Goal: Task Accomplishment & Management: Manage account settings

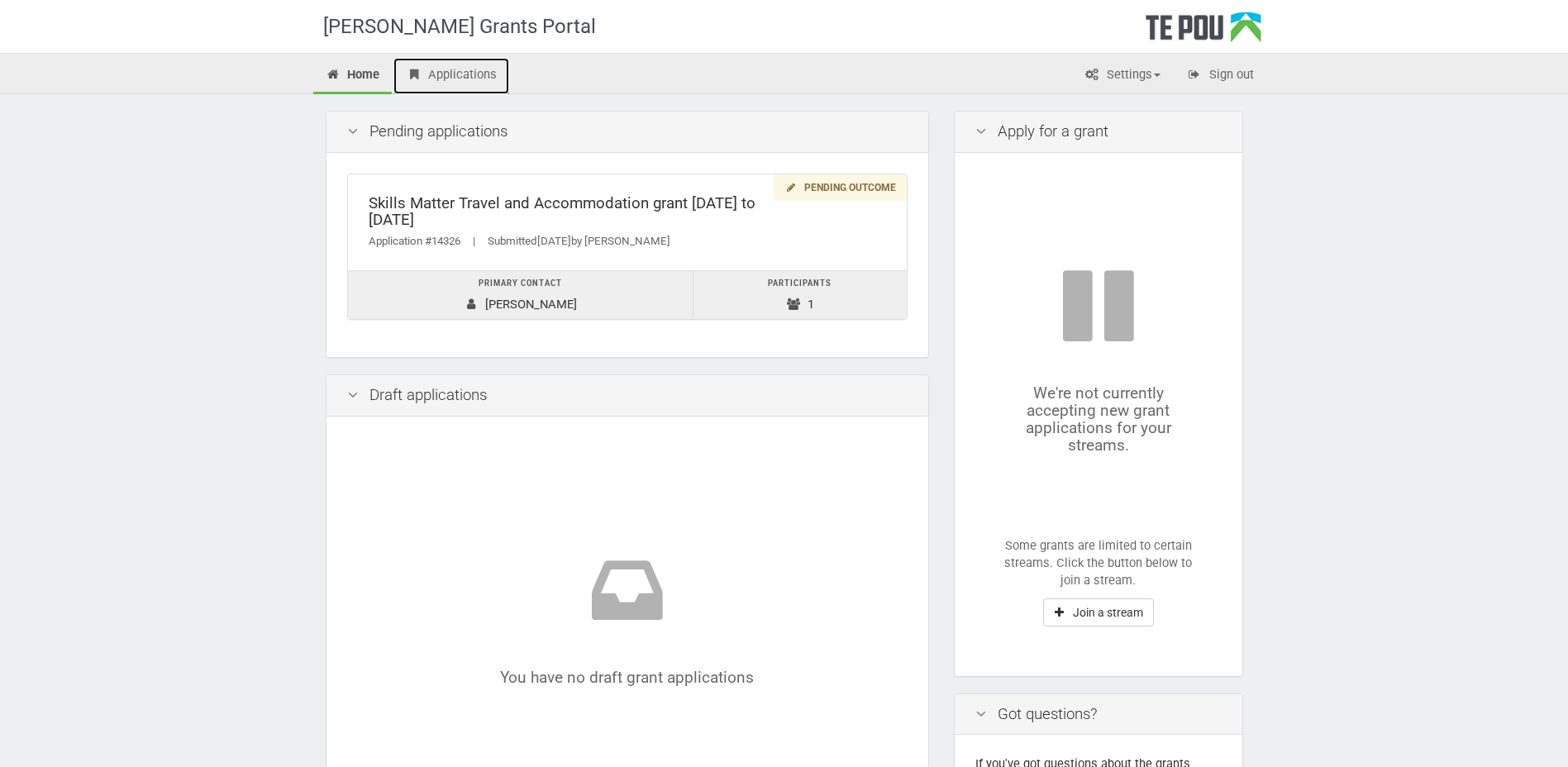
click at [482, 70] on link "Applications" at bounding box center [451, 76] width 115 height 36
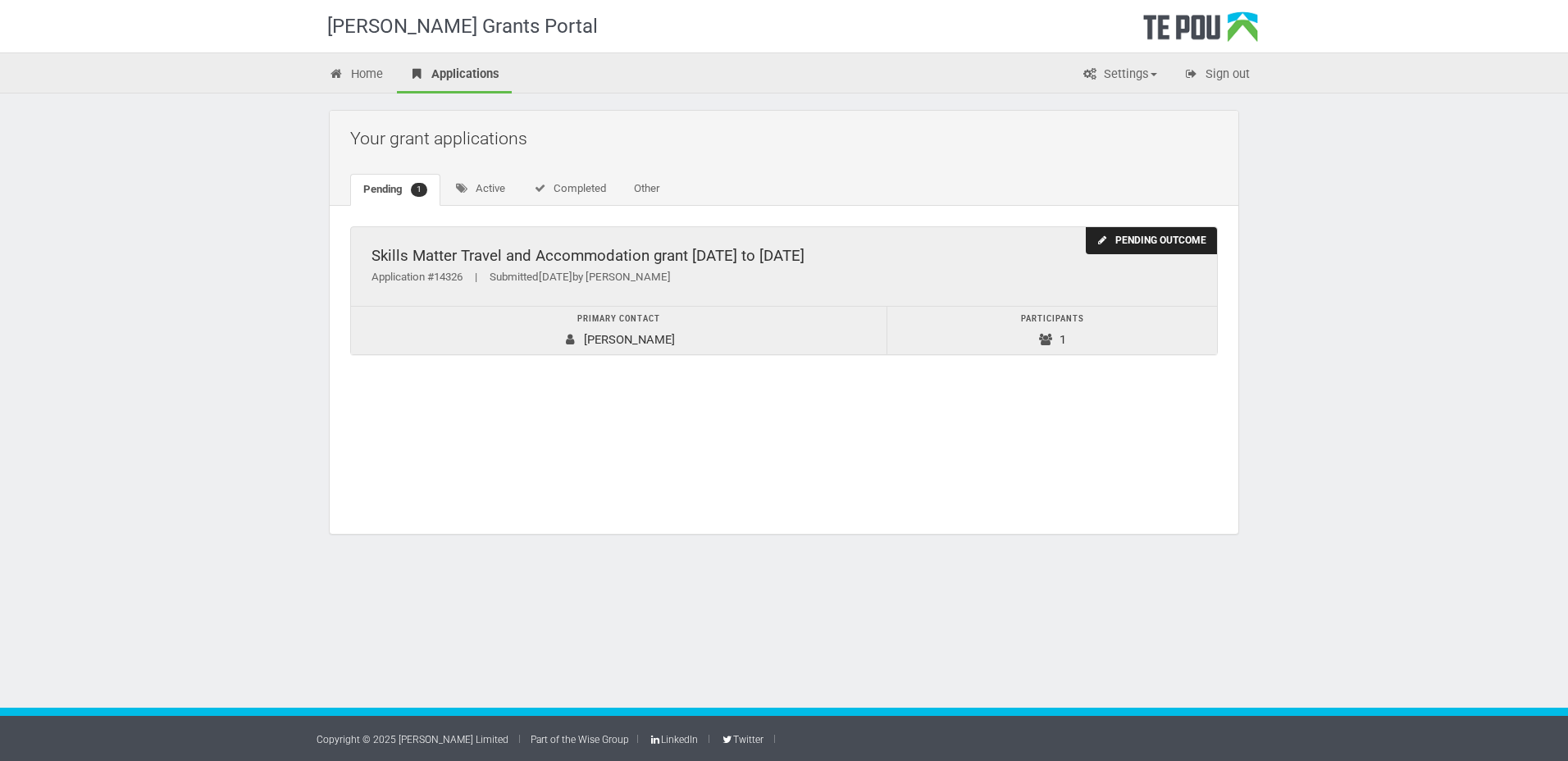
click at [1106, 240] on icon at bounding box center [1103, 240] width 12 height 9
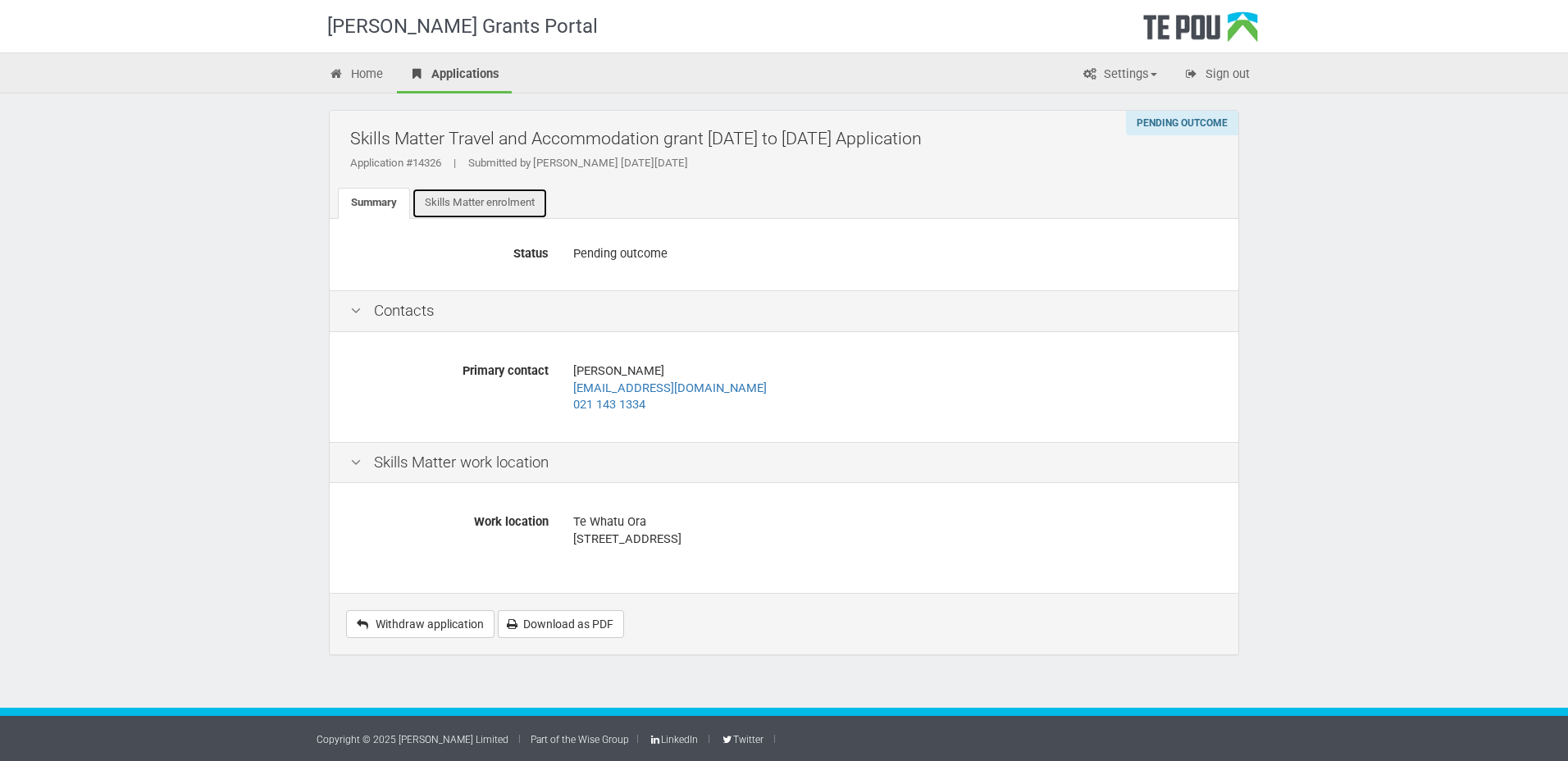
click at [508, 209] on link "Skills Matter enrolment" at bounding box center [480, 203] width 136 height 31
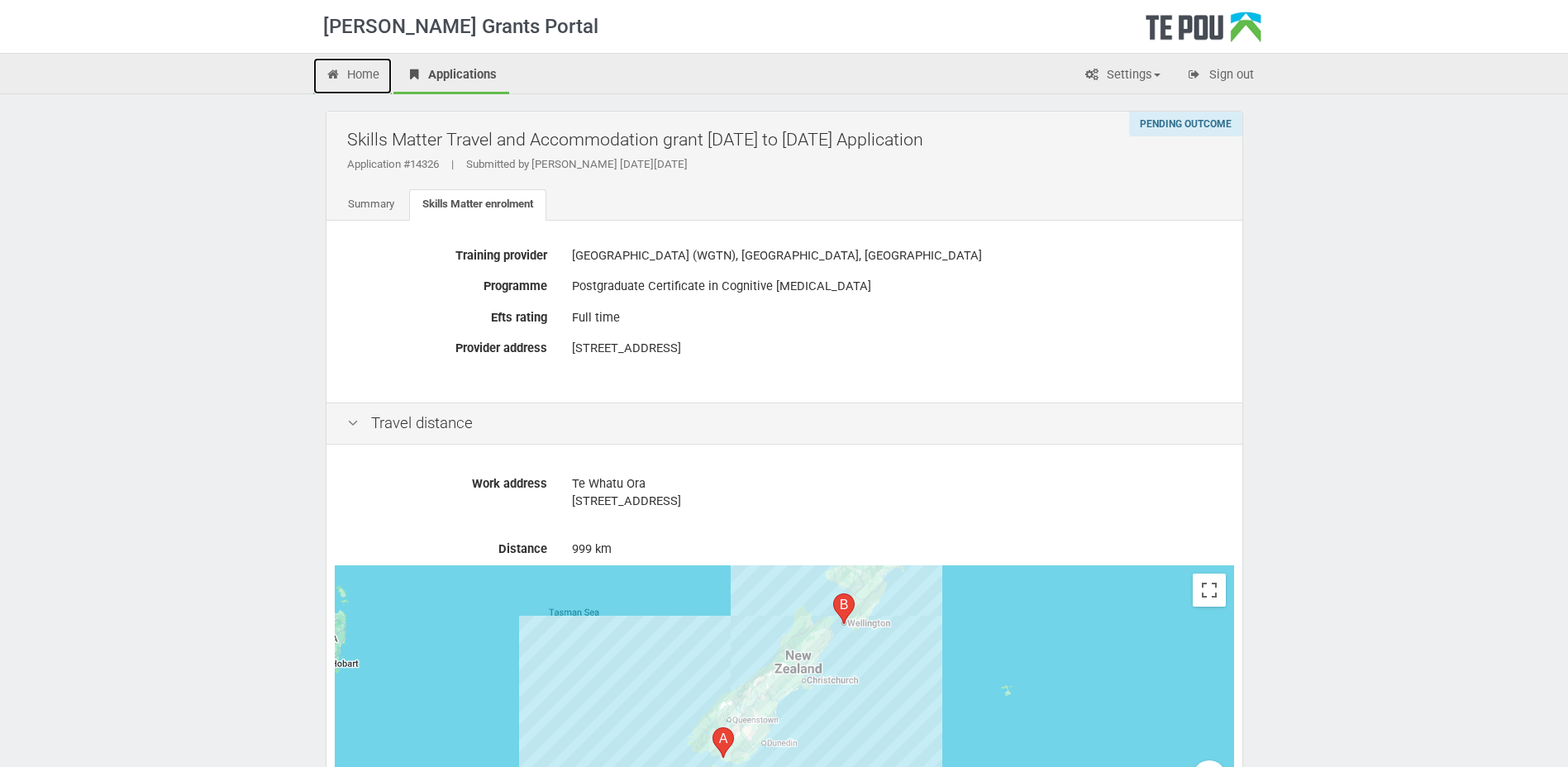
click at [375, 78] on link "Home" at bounding box center [353, 76] width 79 height 36
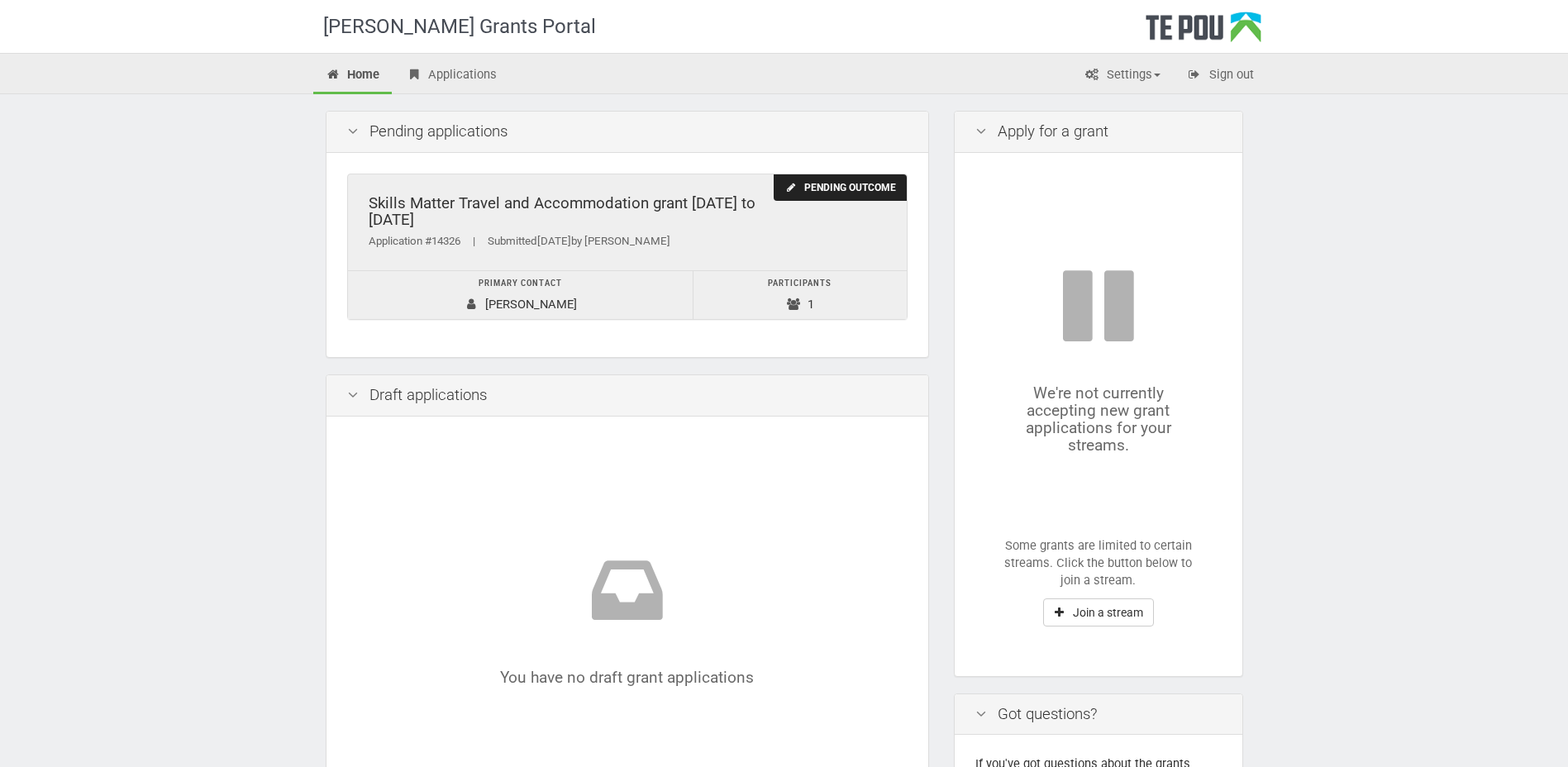
click at [513, 300] on td "Primary contact [PERSON_NAME]" at bounding box center [520, 296] width 345 height 49
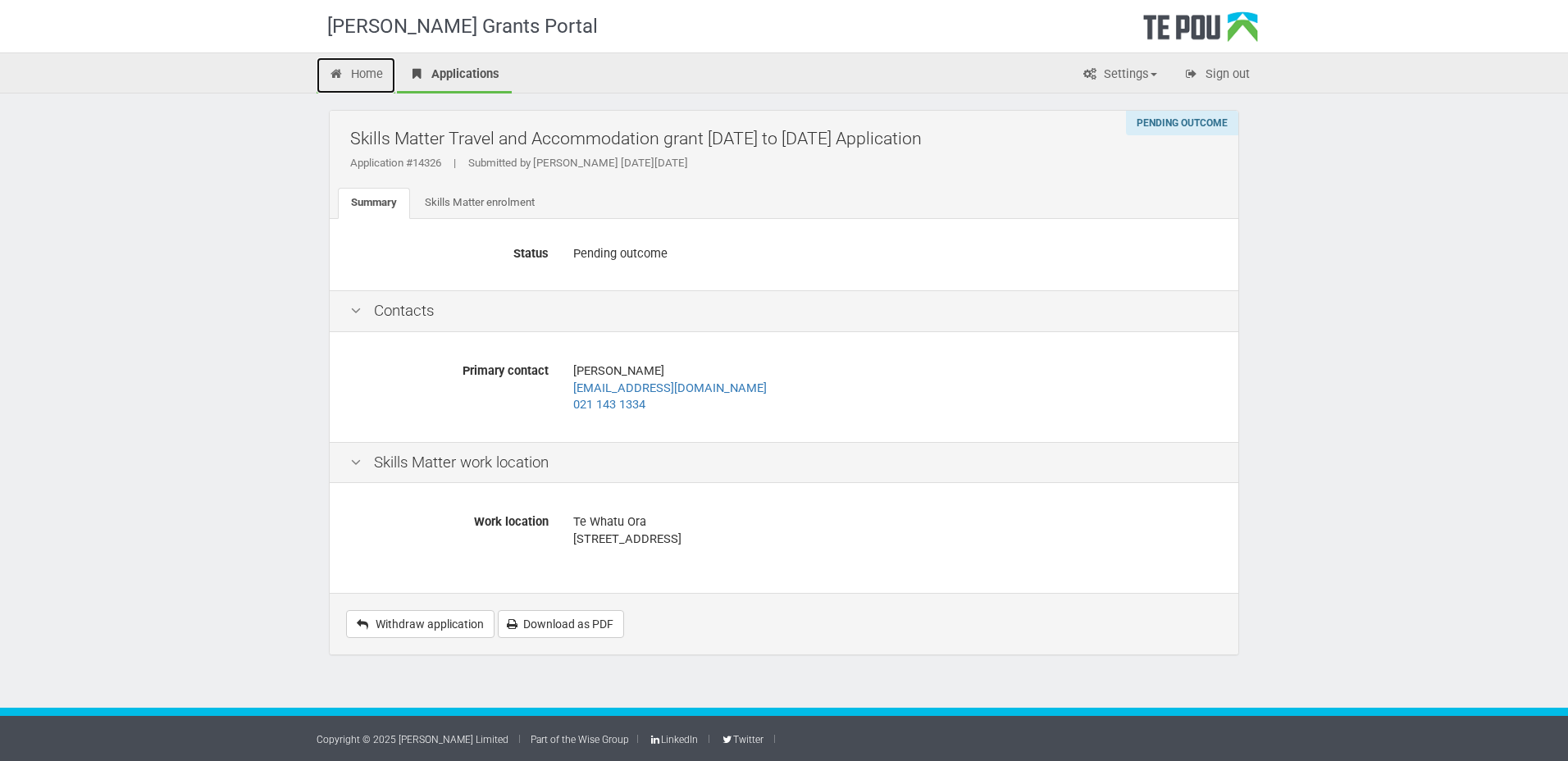
click at [361, 79] on link "Home" at bounding box center [356, 75] width 79 height 36
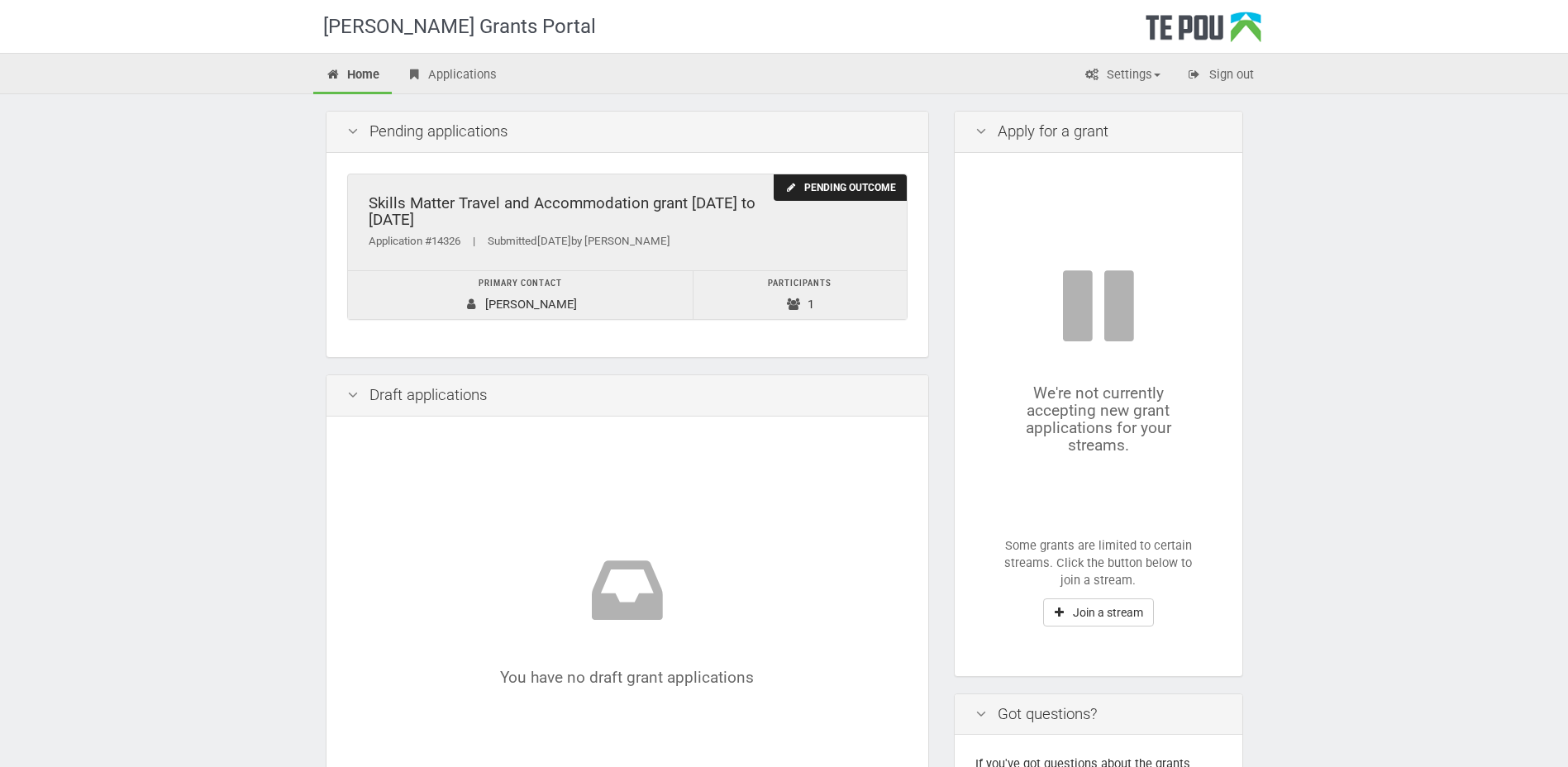
click at [786, 300] on icon at bounding box center [793, 305] width 16 height 12
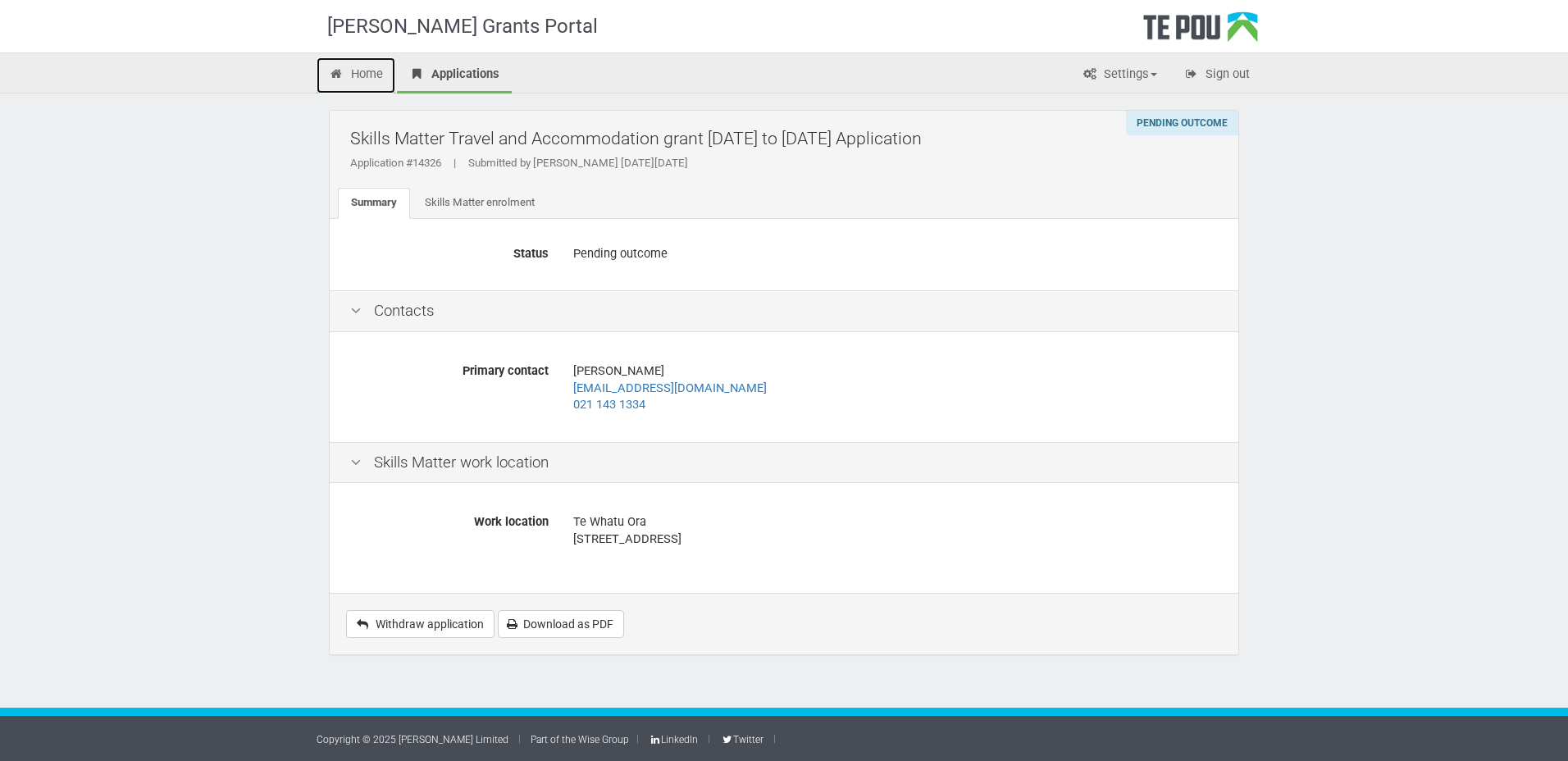
click at [364, 70] on link "Home" at bounding box center [356, 75] width 79 height 36
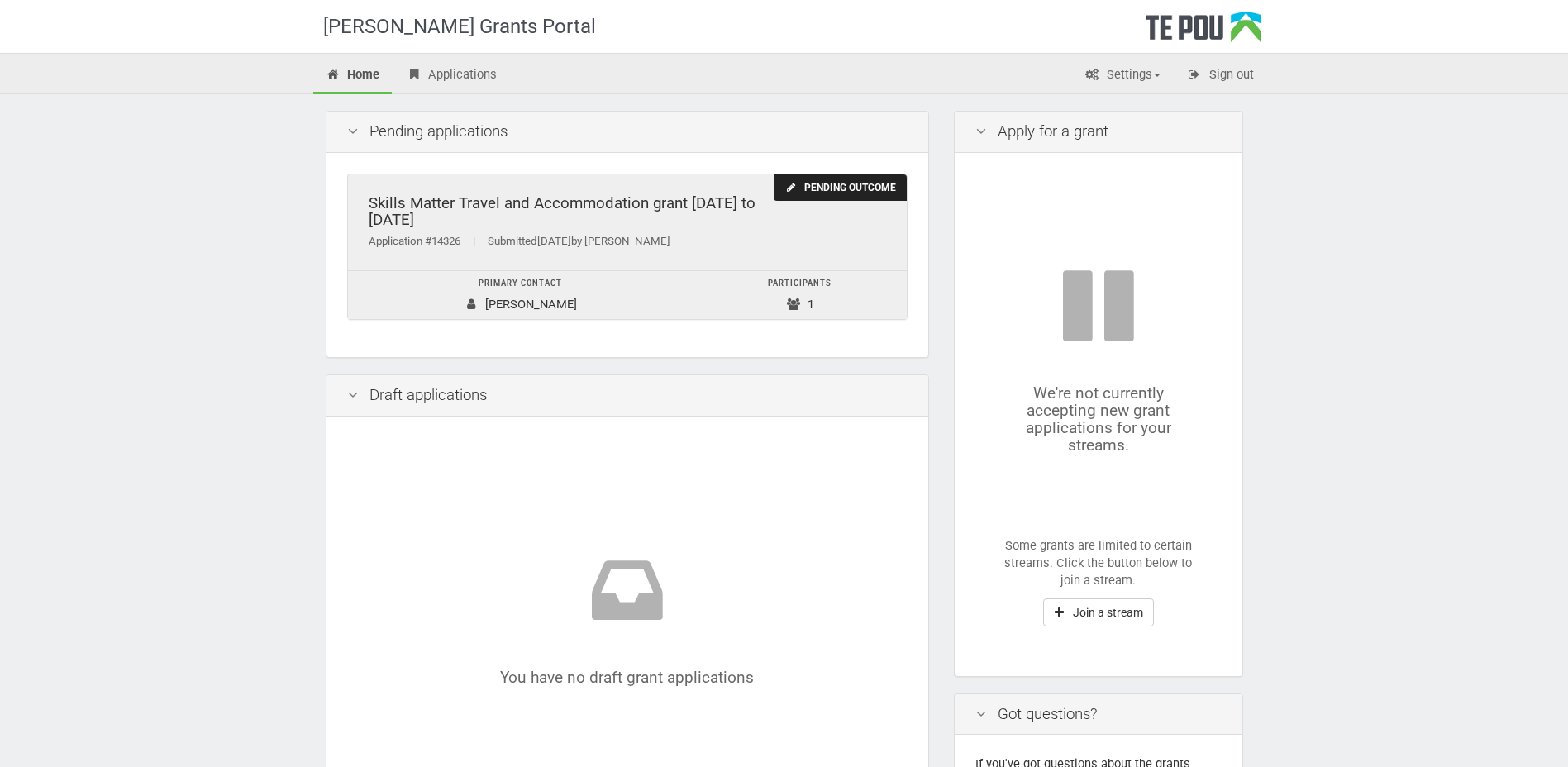
click at [443, 234] on div "Application #14326 | Submitted 25/07/2025 by victoria willard" at bounding box center [627, 241] width 517 height 17
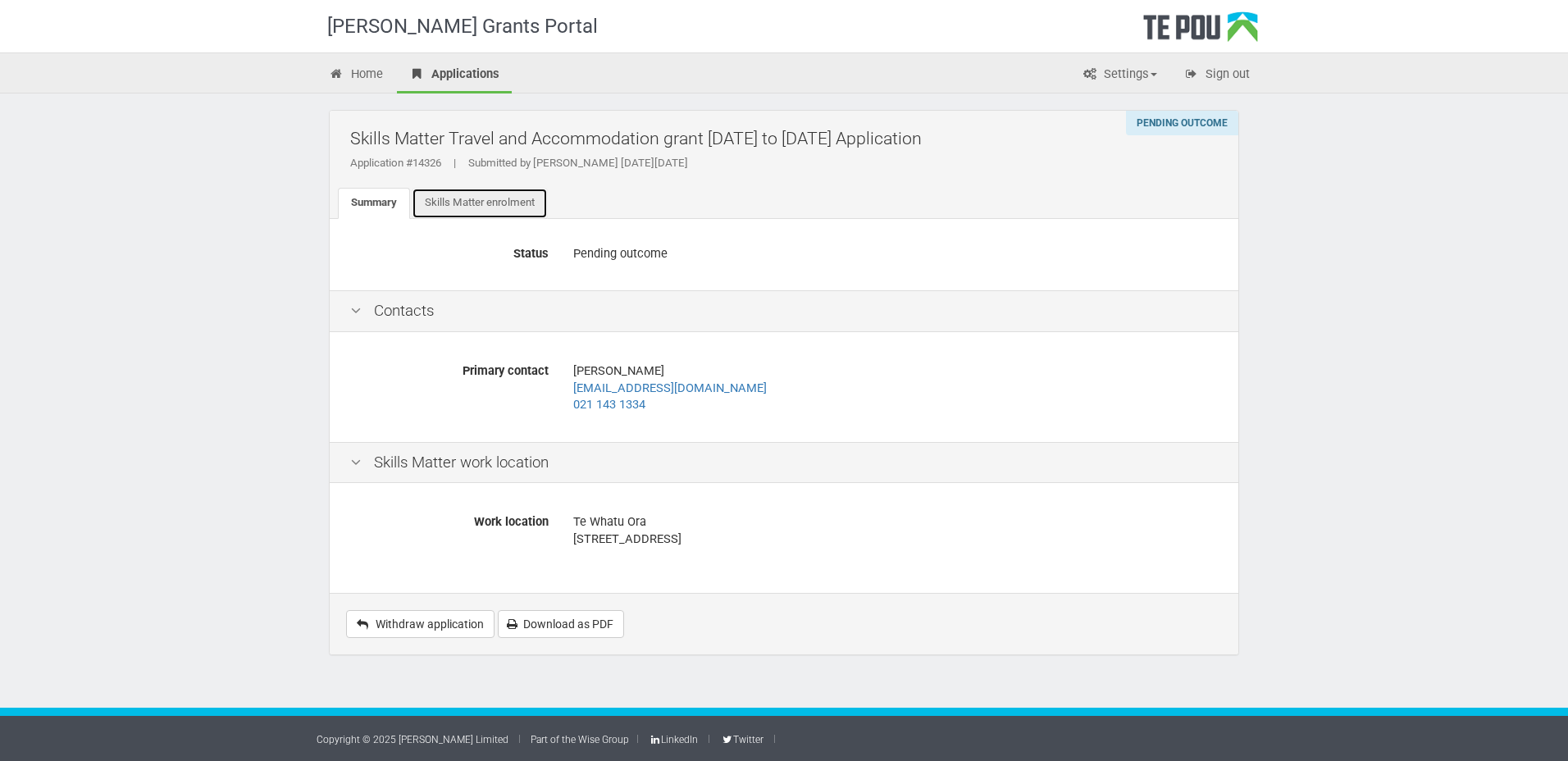
click at [468, 203] on link "Skills Matter enrolment" at bounding box center [480, 203] width 136 height 31
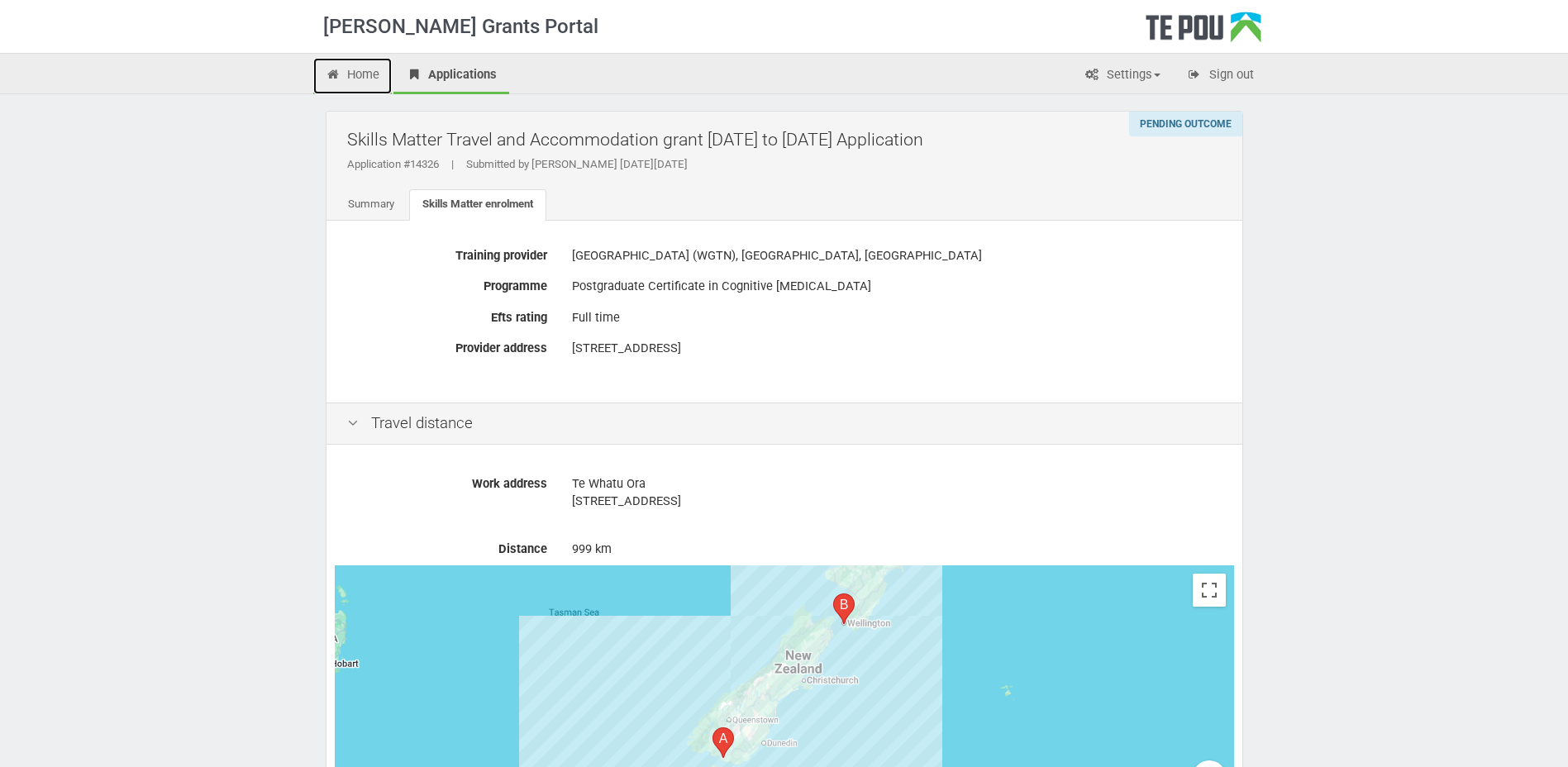
click at [350, 74] on link "Home" at bounding box center [353, 76] width 79 height 36
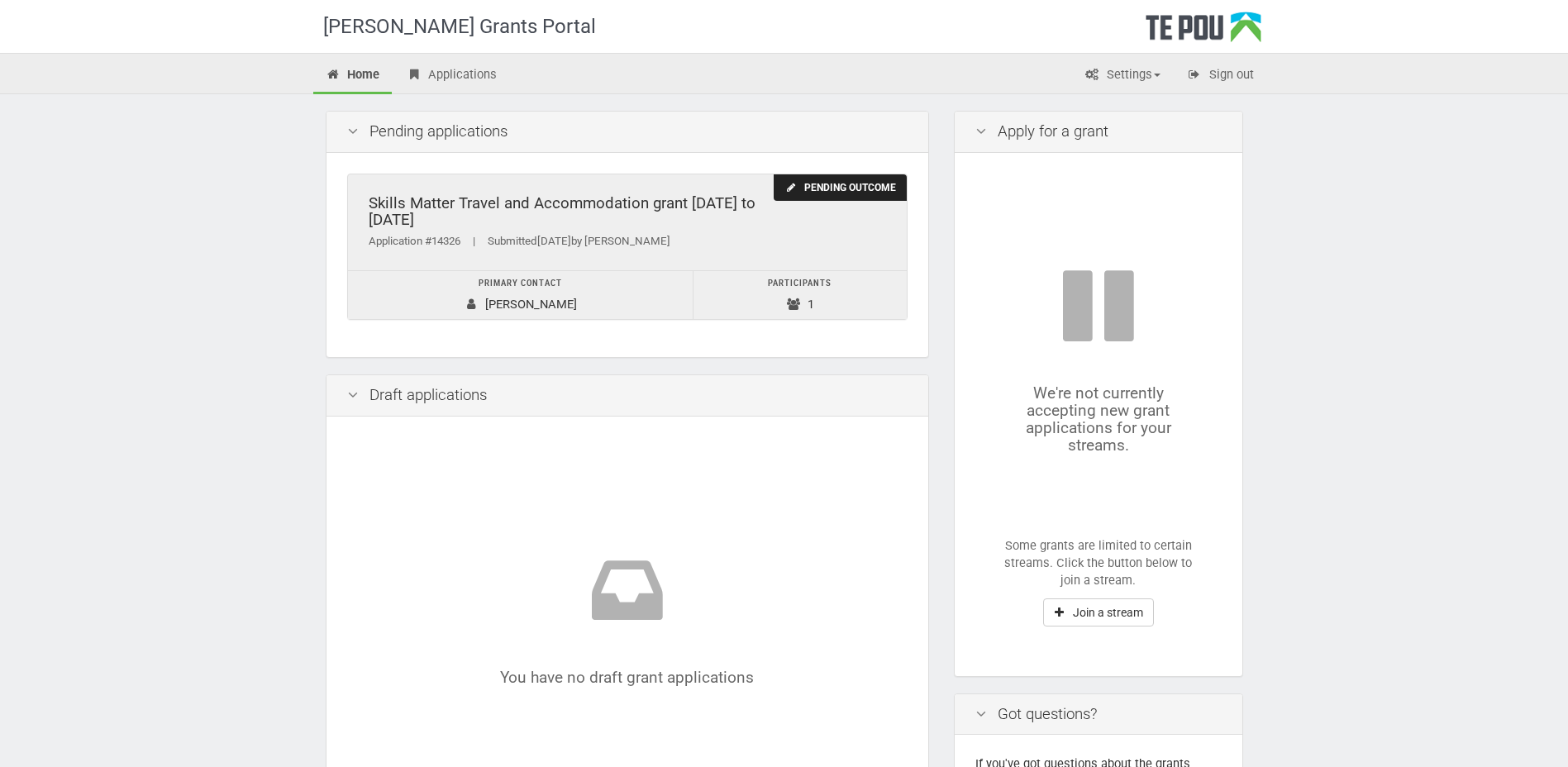
click at [543, 309] on td "Primary contact victoria willard" at bounding box center [520, 296] width 345 height 49
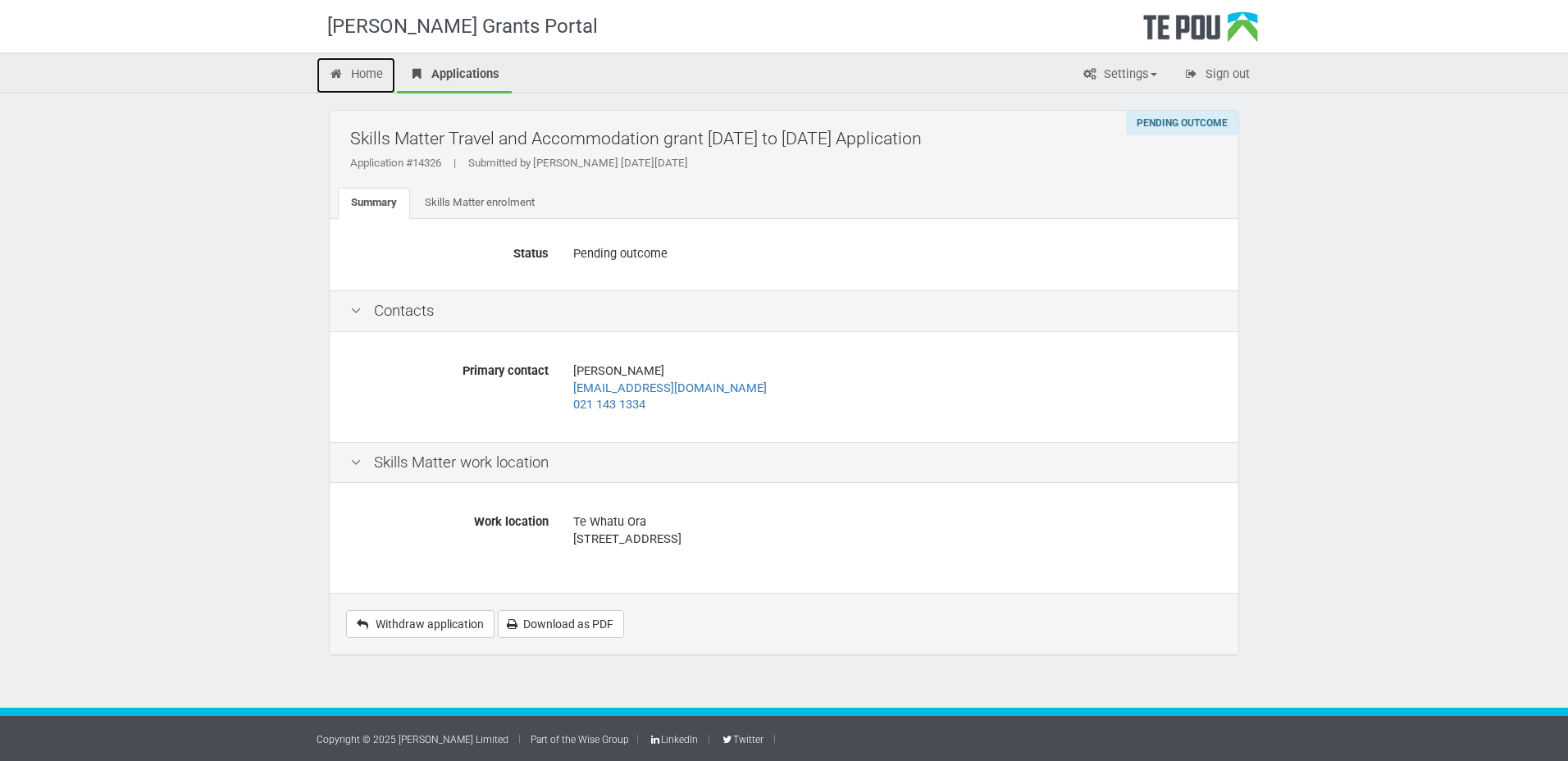
click at [361, 68] on link "Home" at bounding box center [356, 75] width 79 height 36
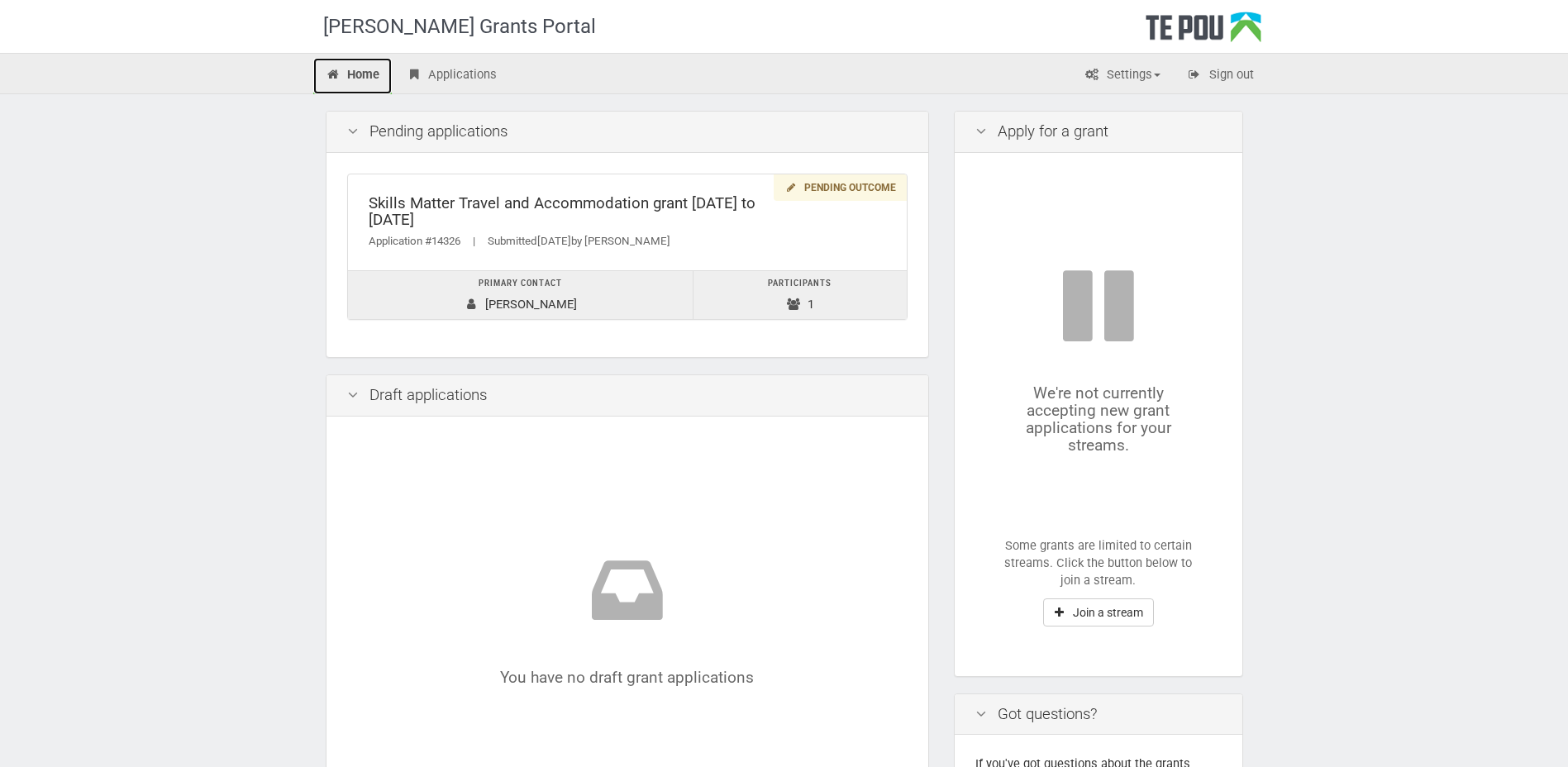
click at [333, 76] on icon at bounding box center [333, 75] width 16 height 12
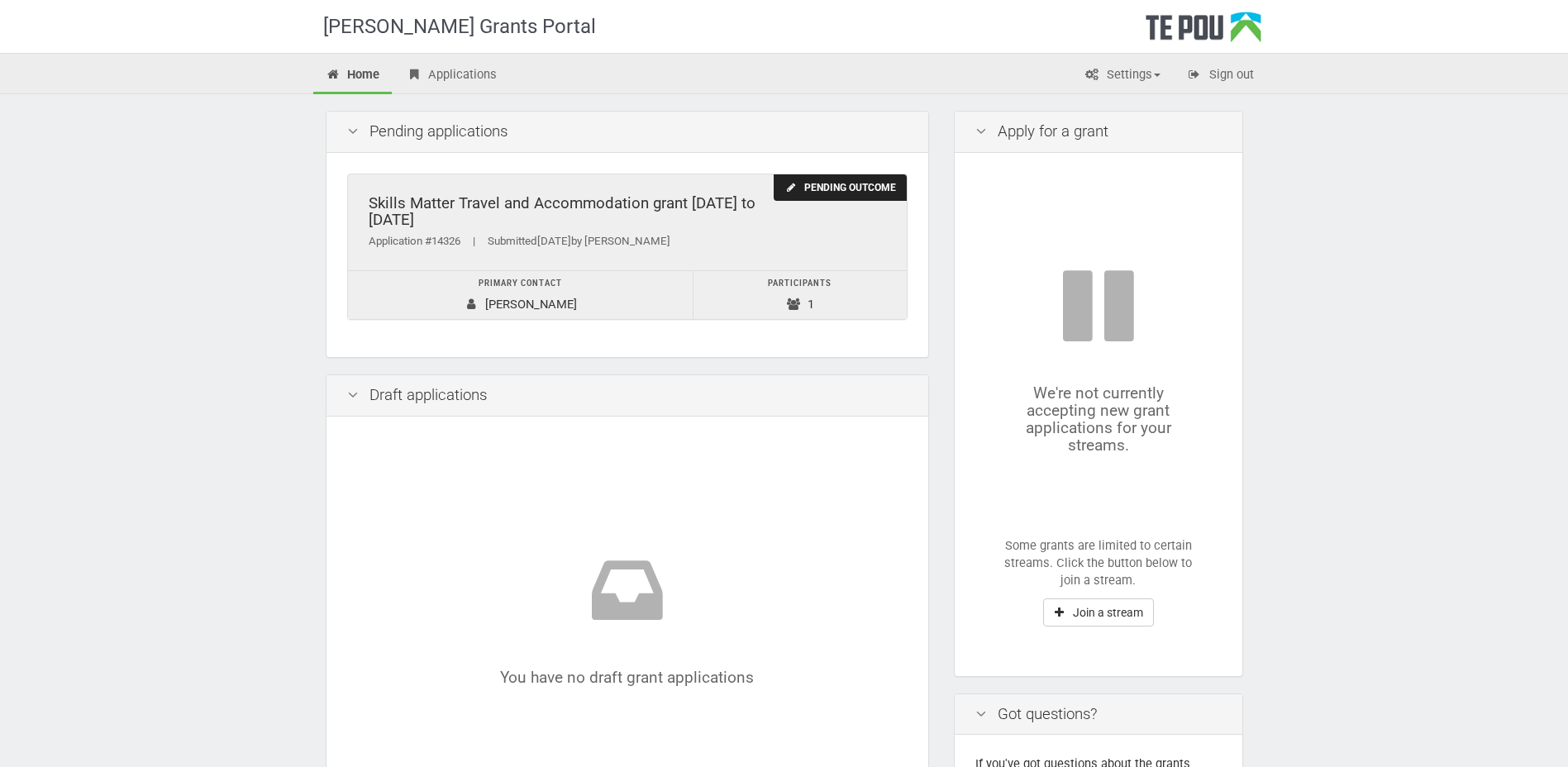
click at [791, 189] on icon at bounding box center [790, 187] width 12 height 9
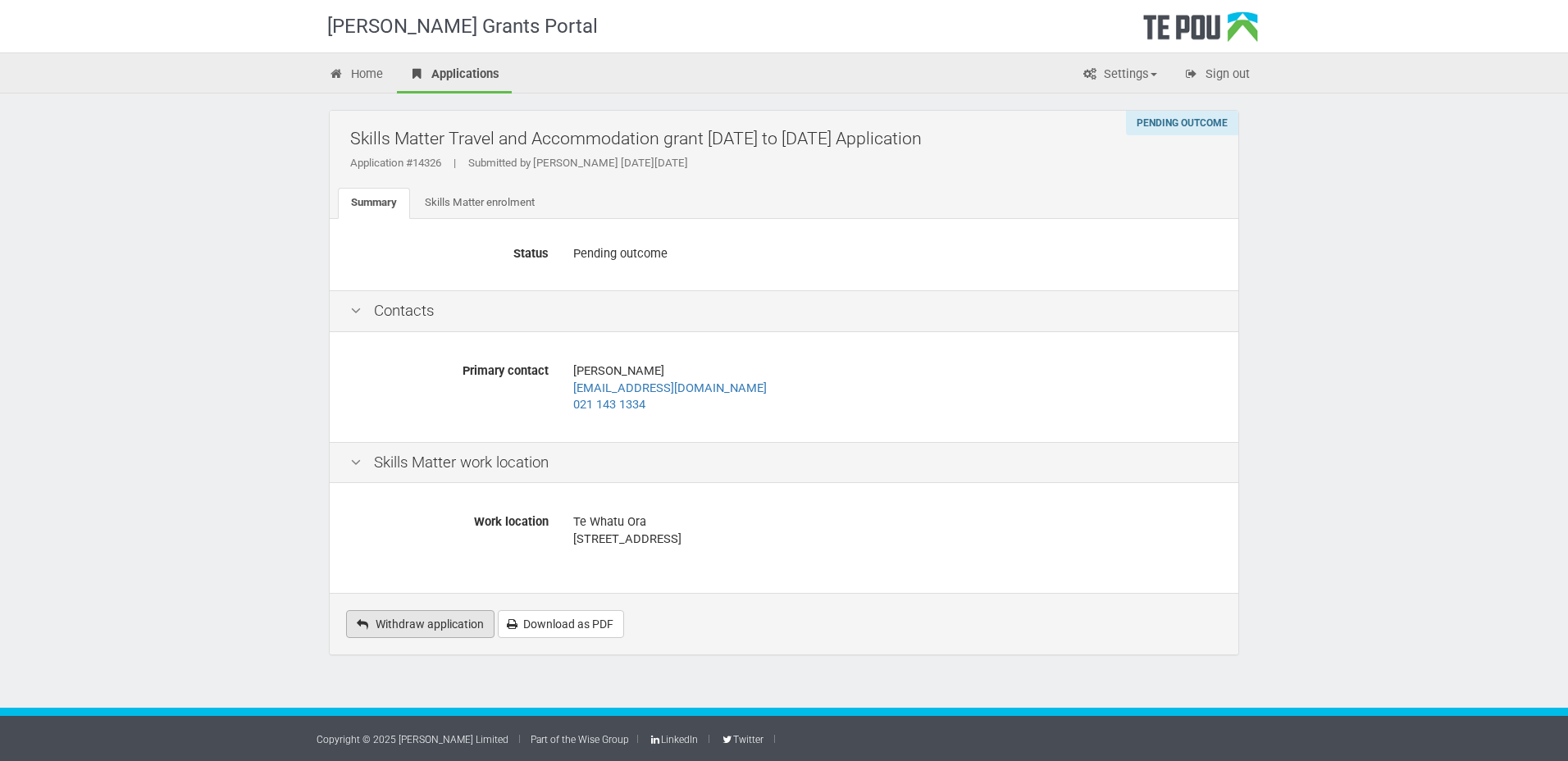
click at [465, 621] on span "Withdraw application" at bounding box center [429, 624] width 108 height 13
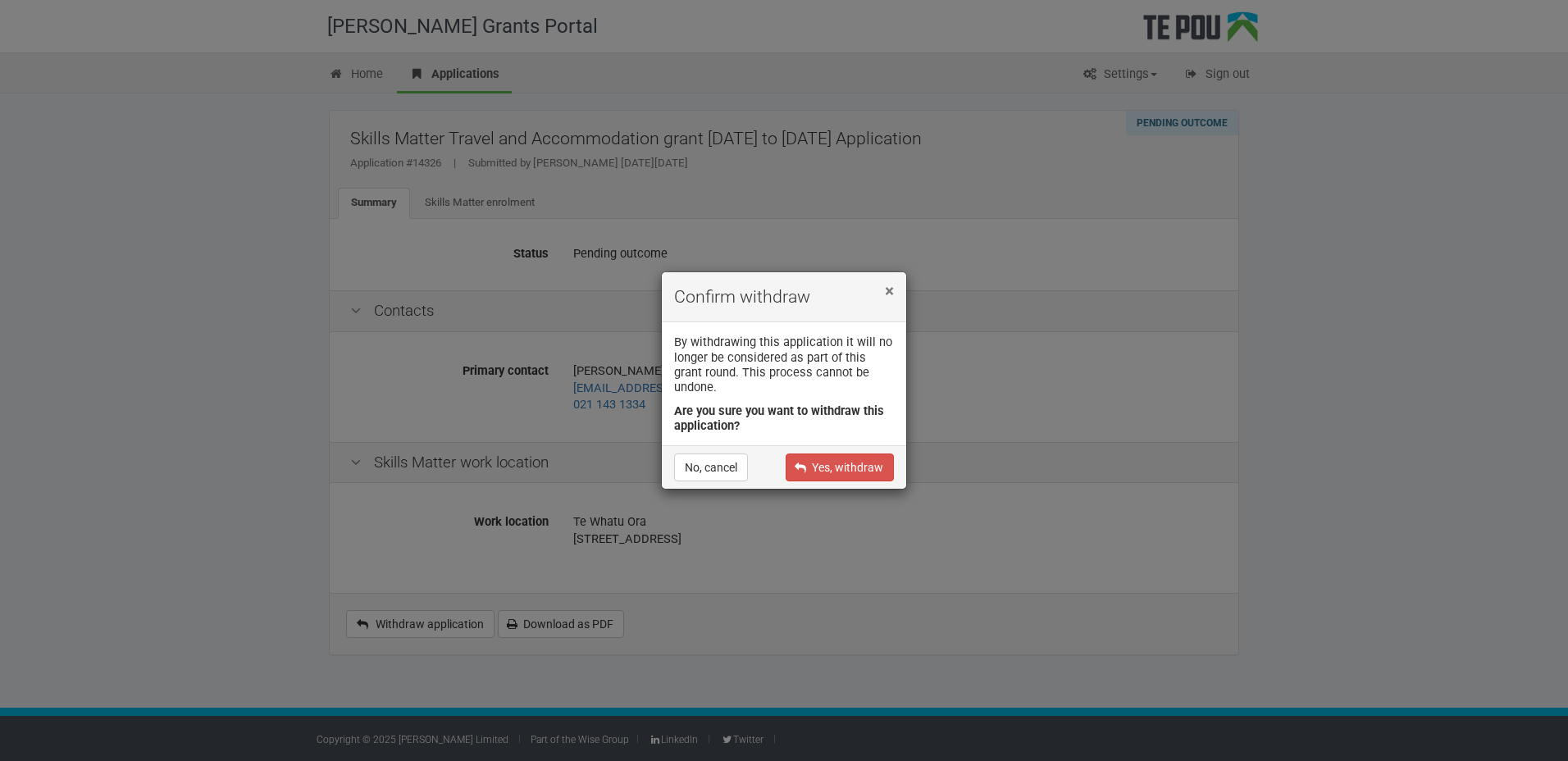
click at [891, 301] on span "×" at bounding box center [890, 291] width 9 height 20
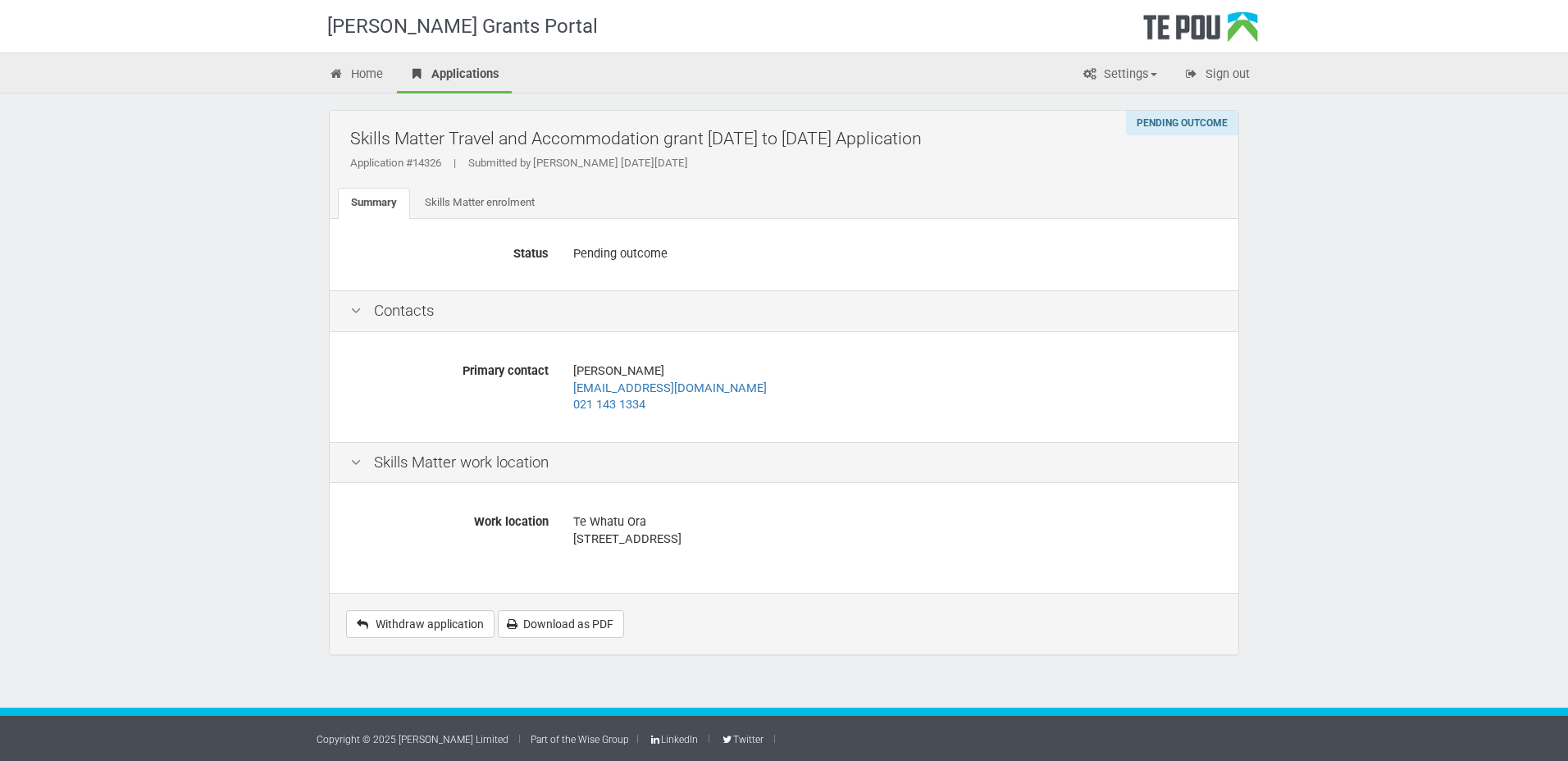
click at [1208, 30] on div "Te Pou Logo" at bounding box center [1200, 32] width 114 height 41
click at [372, 78] on link "Home" at bounding box center [356, 75] width 79 height 36
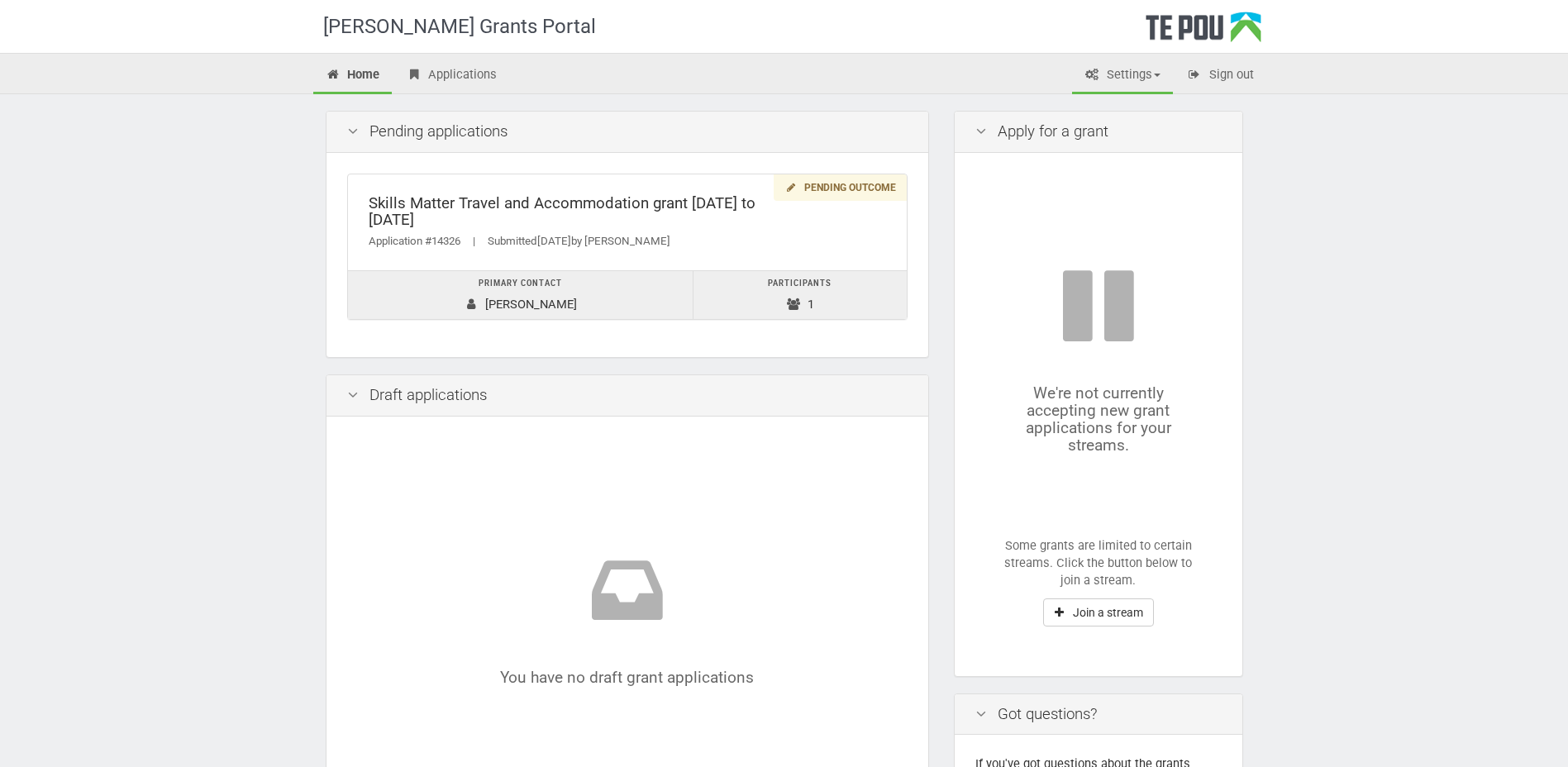
click at [1140, 75] on link "Settings" at bounding box center [1123, 76] width 101 height 36
click at [1101, 103] on link "Profile" at bounding box center [1108, 110] width 131 height 24
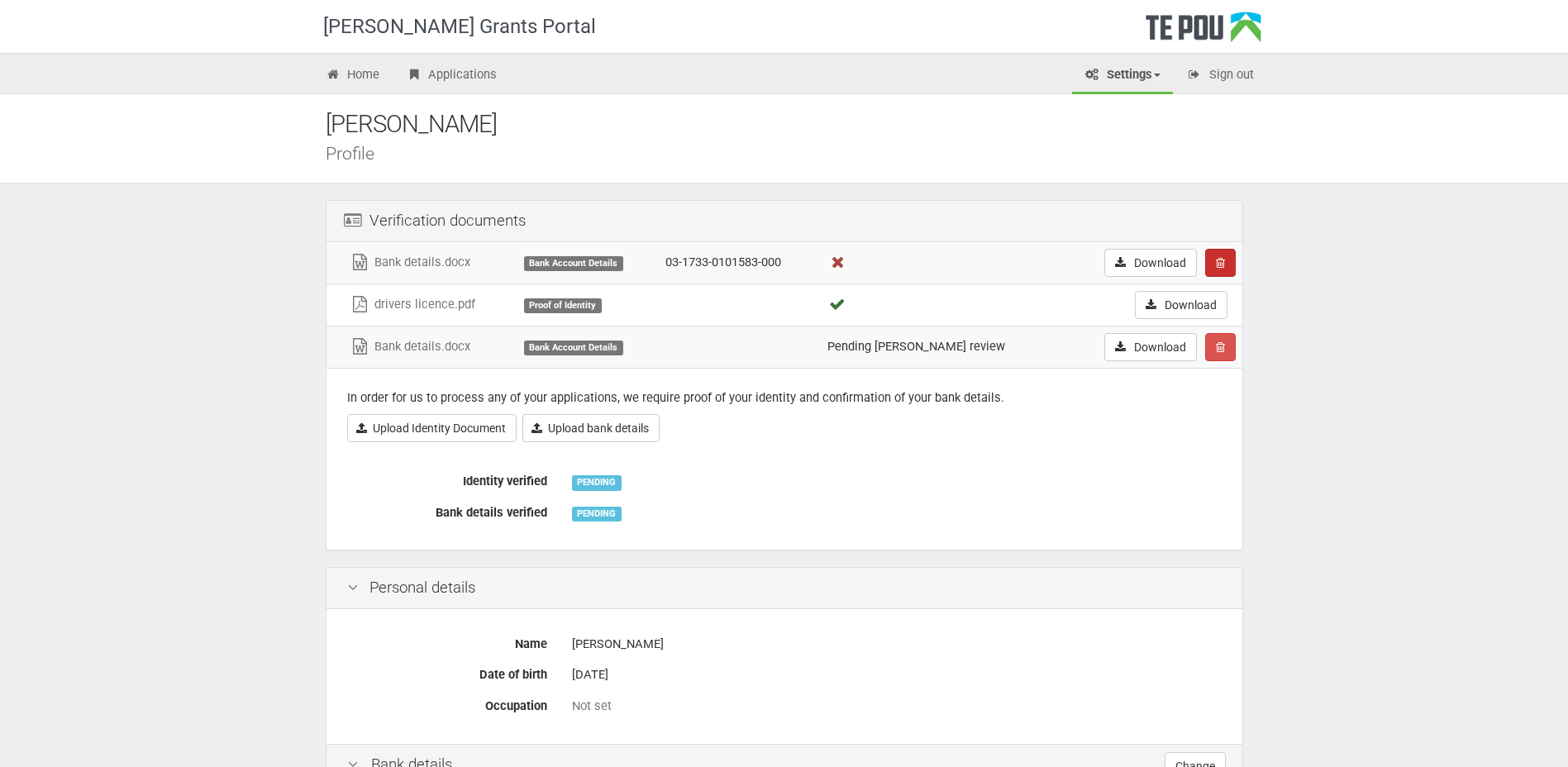
click at [1216, 265] on icon "button" at bounding box center [1221, 263] width 9 height 11
click at [1249, 295] on link "Confrim delete" at bounding box center [1271, 294] width 131 height 22
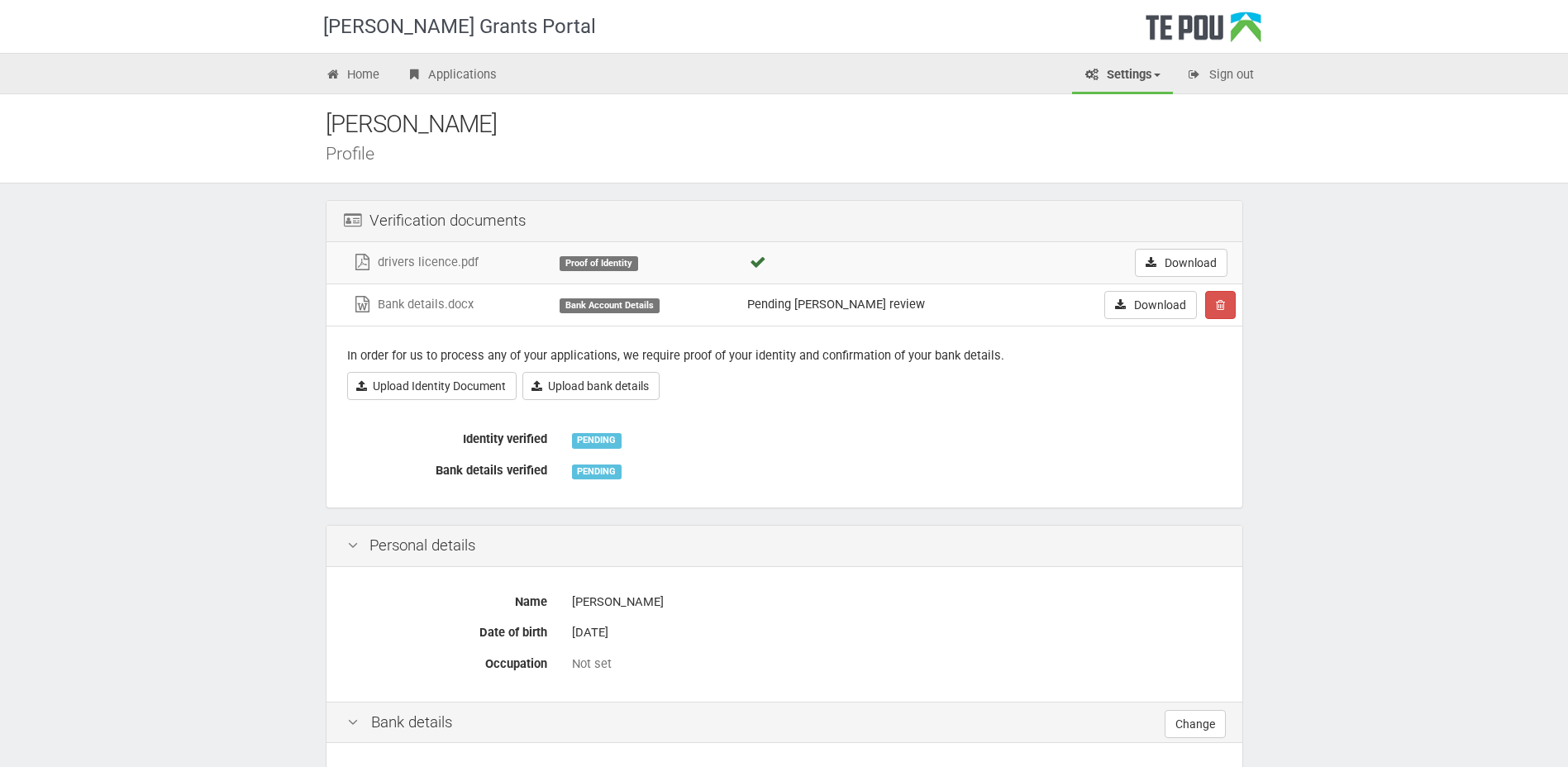
click at [614, 307] on div "Bank Account Details" at bounding box center [609, 306] width 99 height 15
click at [402, 295] on td "Bank details.docx" at bounding box center [448, 305] width 207 height 43
click at [400, 300] on link "Bank details.docx" at bounding box center [412, 305] width 121 height 15
click at [1222, 305] on icon "button" at bounding box center [1221, 305] width 9 height 11
click at [1263, 337] on link "Confrim delete" at bounding box center [1271, 336] width 131 height 22
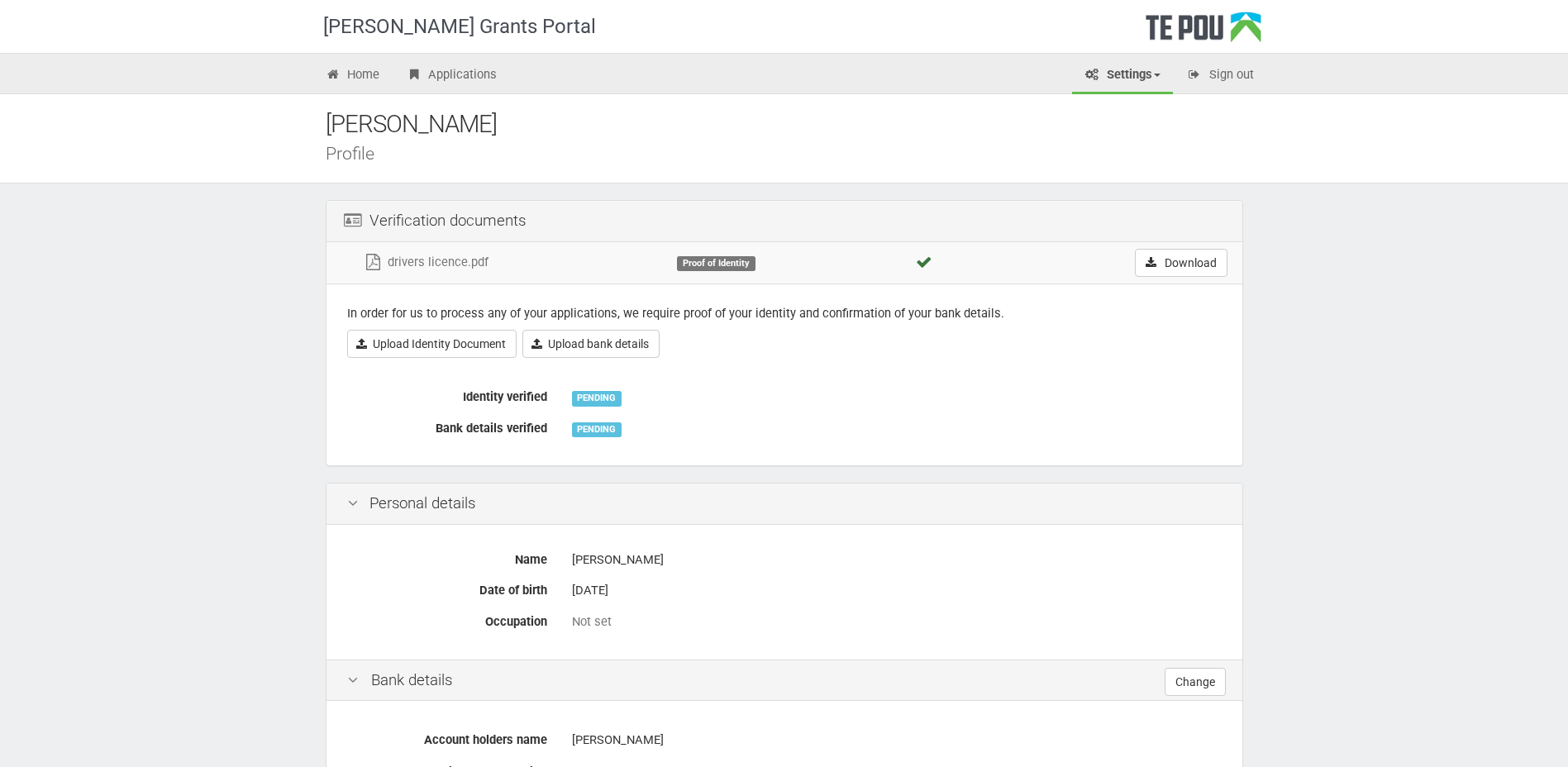
scroll to position [82, 0]
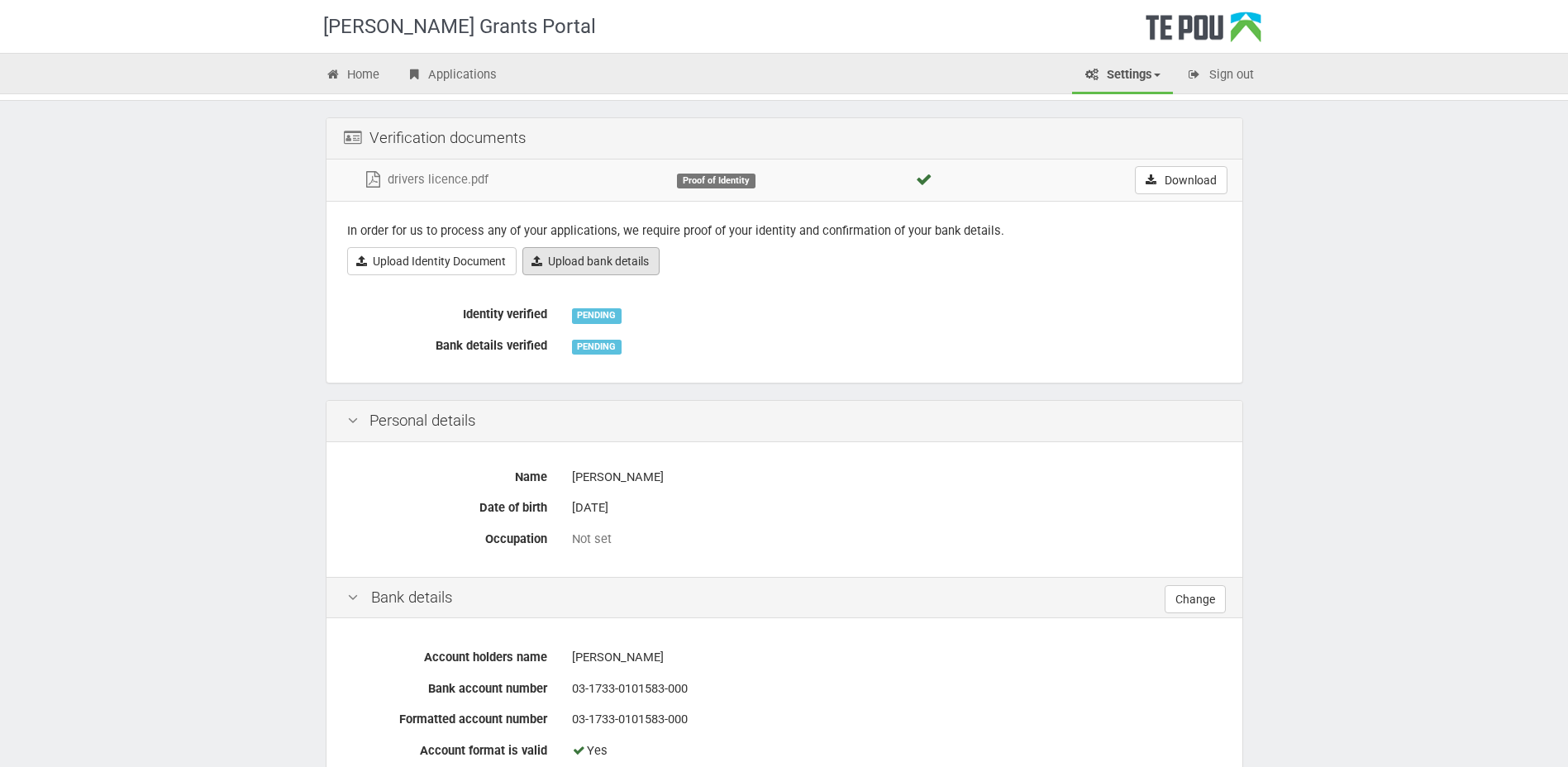
click at [625, 261] on link "Upload bank details" at bounding box center [590, 261] width 137 height 28
click at [585, 264] on link "Upload bank details" at bounding box center [590, 261] width 137 height 28
click at [462, 257] on link "Upload Identity Document" at bounding box center [431, 261] width 169 height 28
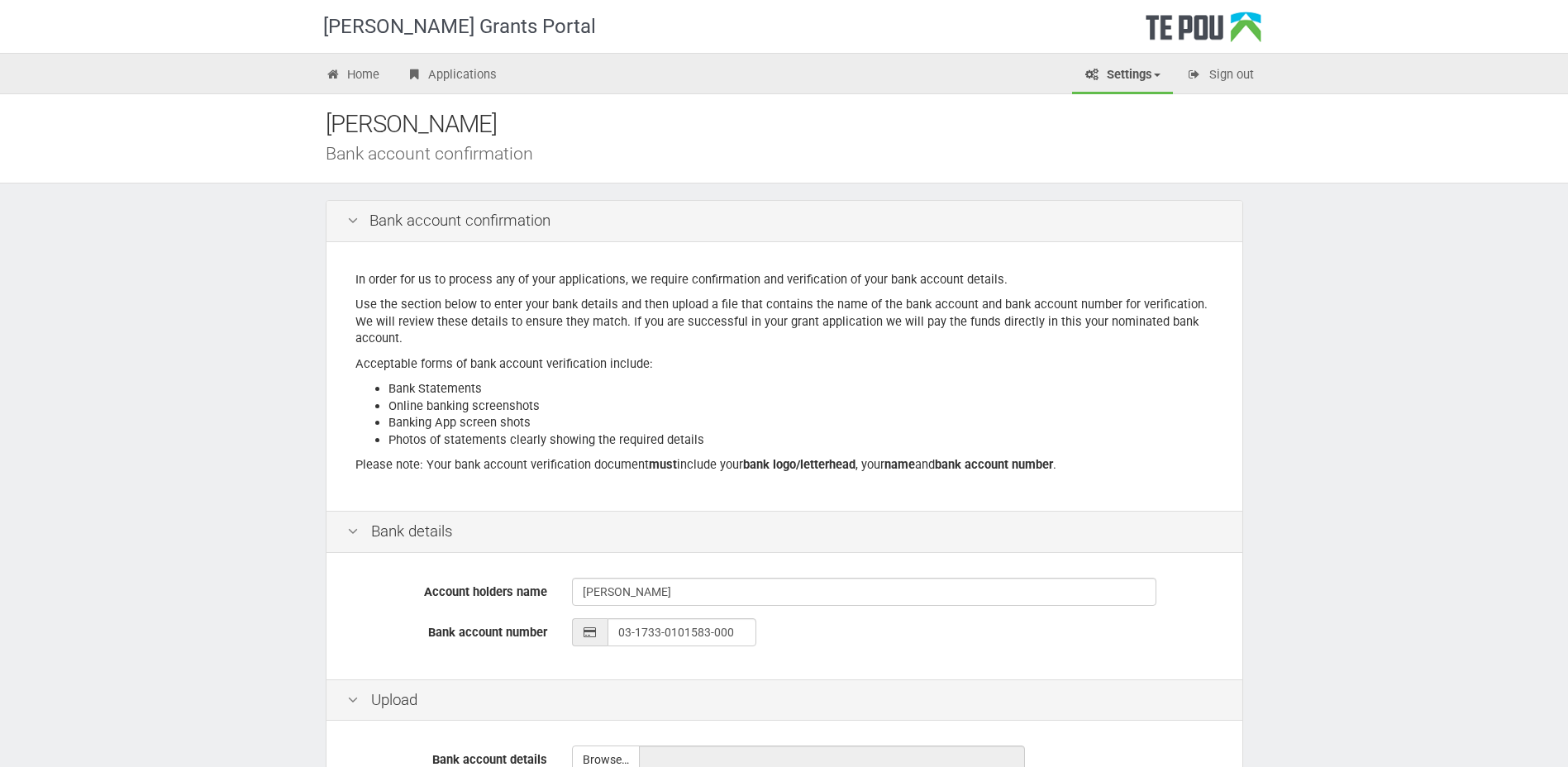
scroll to position [185, 0]
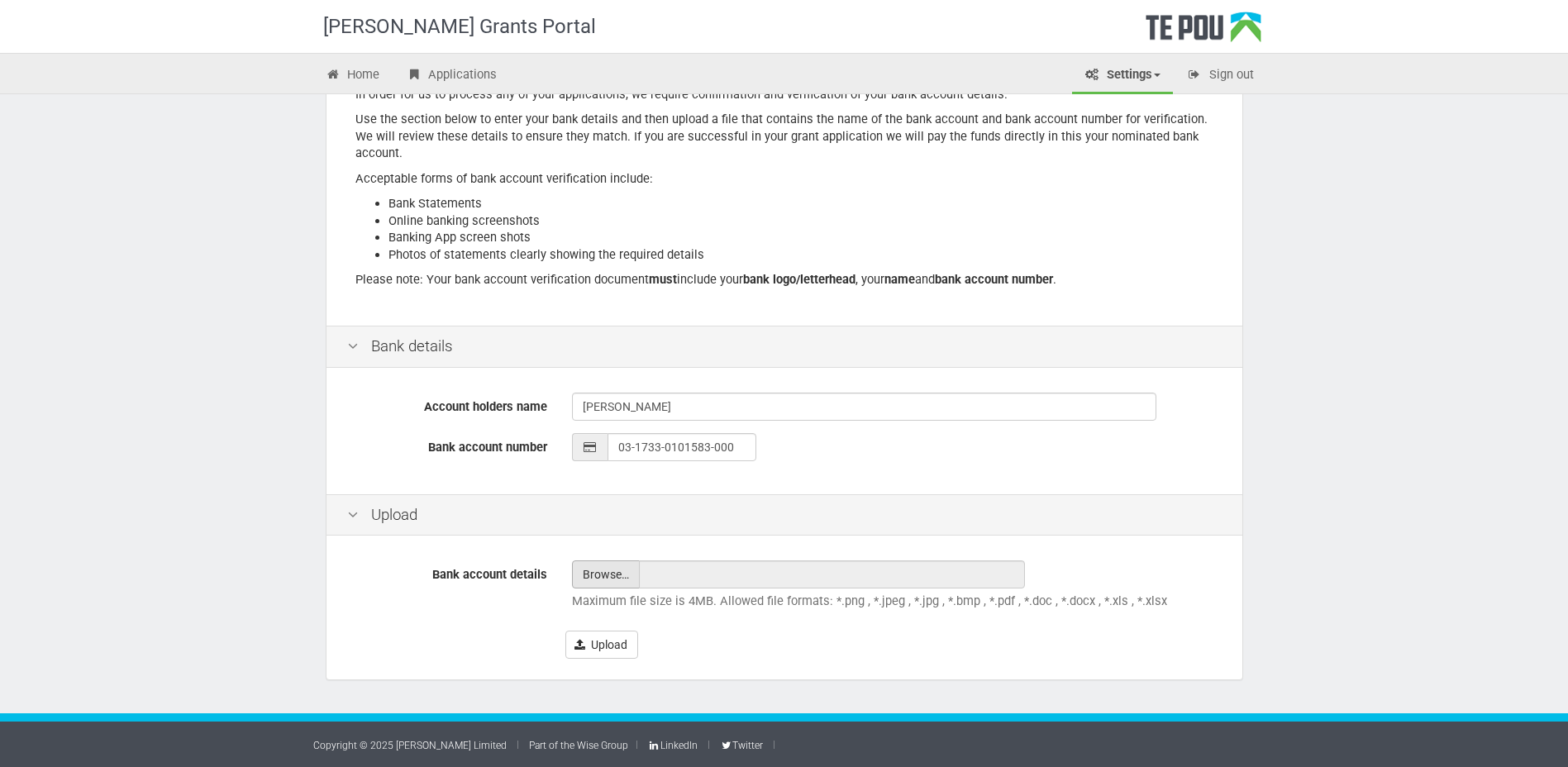
click at [616, 574] on input "file" at bounding box center [606, 574] width 66 height 26
type input "C:\fakepath\scan_vw03_2025-08-13-13-37-29.pdf.crdownload"
type input "scan_vw03_2025-08-13-13-37-29.pdf.crdownload"
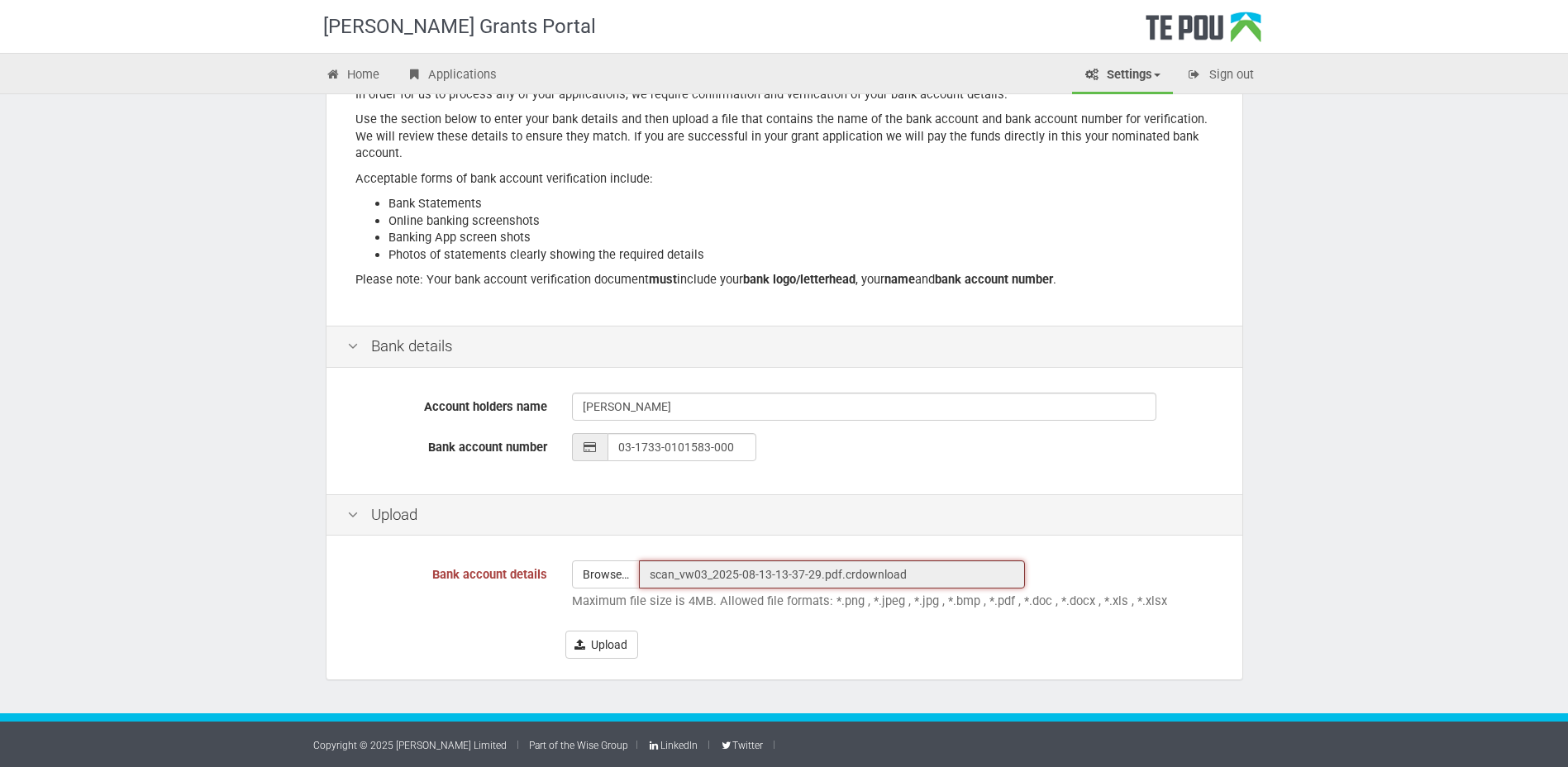
click at [856, 571] on input "scan_vw03_2025-08-13-13-37-29.pdf.crdownload" at bounding box center [832, 575] width 386 height 28
drag, startPoint x: 932, startPoint y: 574, endPoint x: 581, endPoint y: 573, distance: 351.0
click at [581, 573] on div "Browse… scan_vw03_2025-08-13-13-37-29.pdf.crdownload" at bounding box center [820, 575] width 496 height 28
drag, startPoint x: 581, startPoint y: 573, endPoint x: 730, endPoint y: 578, distance: 149.1
drag, startPoint x: 730, startPoint y: 578, endPoint x: 706, endPoint y: 572, distance: 24.7
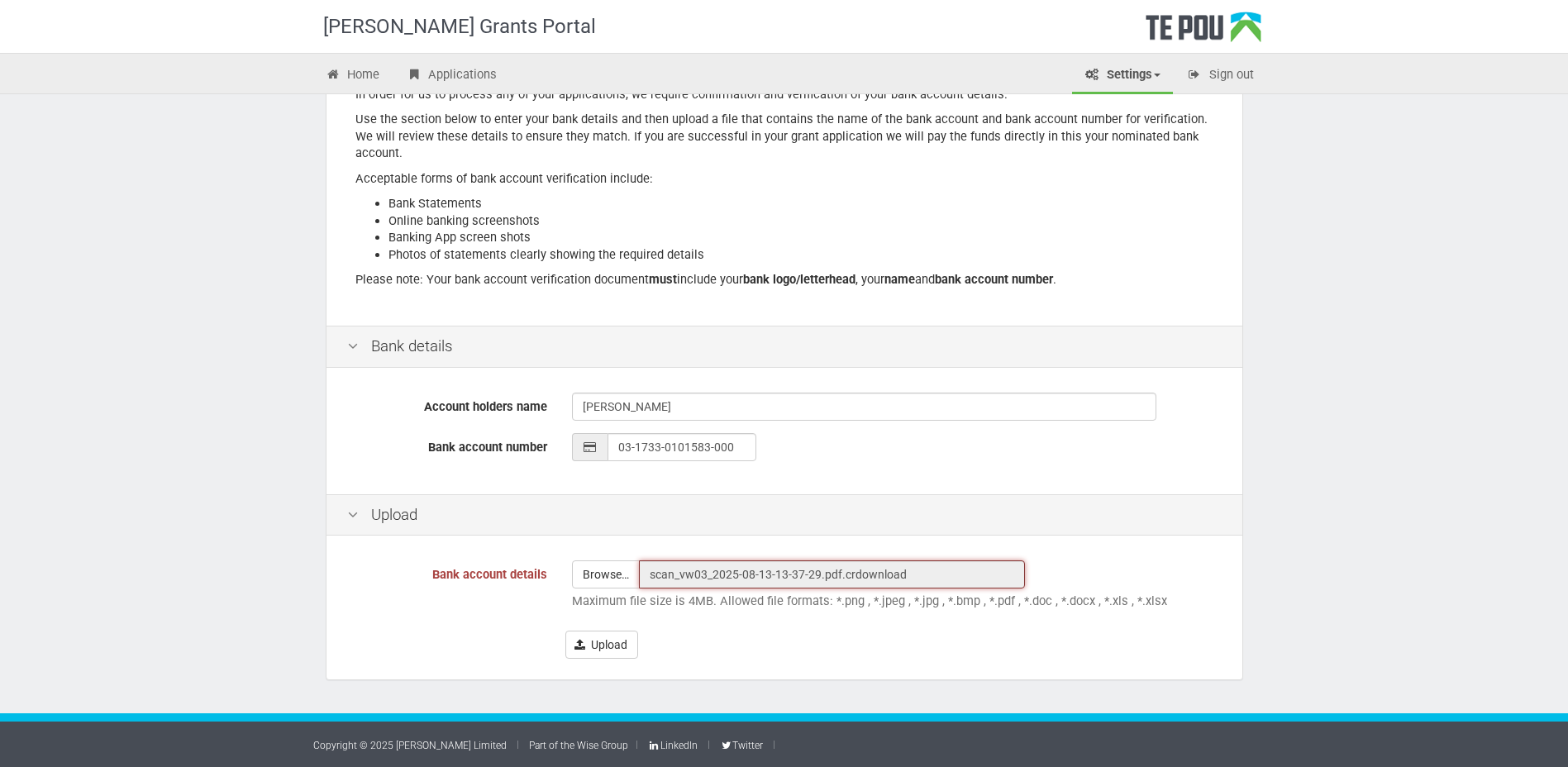
click at [706, 572] on input "scan_vw03_2025-08-13-13-37-29.pdf.crdownload" at bounding box center [832, 575] width 386 height 28
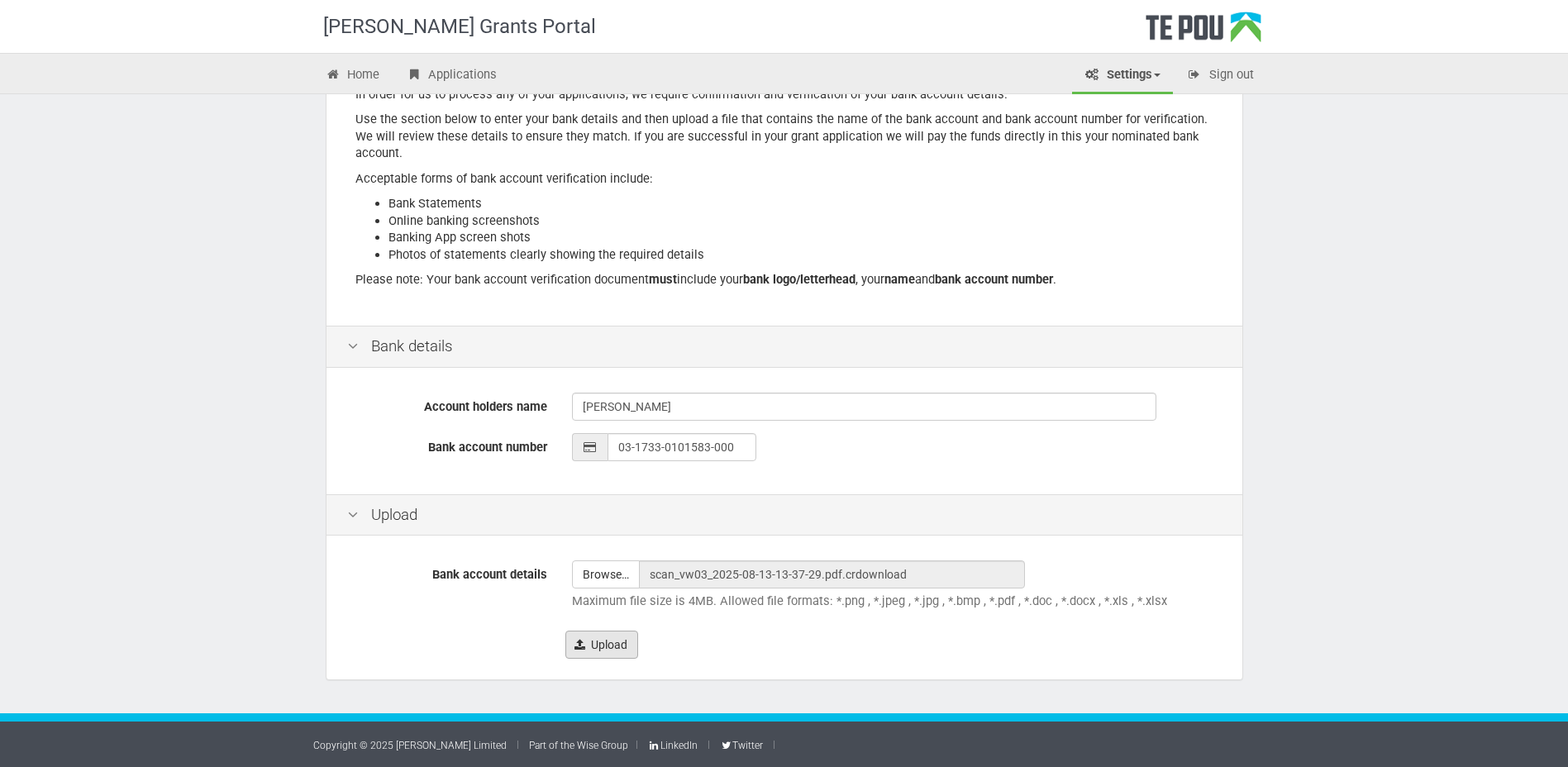
click at [616, 648] on button "Upload" at bounding box center [601, 645] width 73 height 28
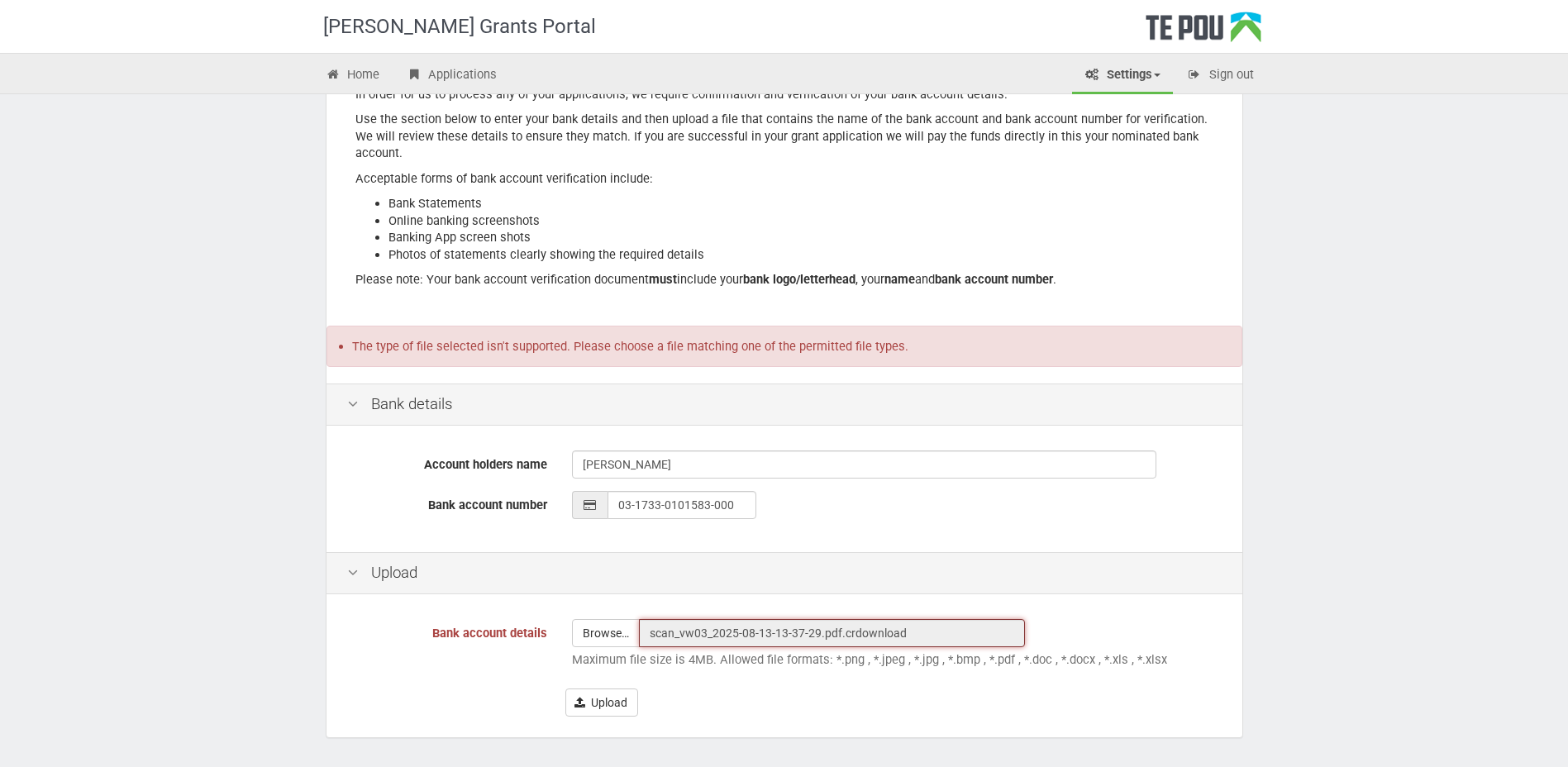
click at [937, 636] on input "scan_vw03_2025-08-13-13-37-29.pdf.crdownload" at bounding box center [832, 634] width 386 height 28
drag, startPoint x: 932, startPoint y: 633, endPoint x: 618, endPoint y: 658, distance: 315.0
click at [618, 658] on div "Browse… scan_vw03_2025-08-13-13-37-29.pdf.crdownload Maximum file size is 4MB. …" at bounding box center [897, 648] width 674 height 58
drag, startPoint x: 618, startPoint y: 658, endPoint x: 846, endPoint y: 620, distance: 231.1
click at [846, 620] on input "scan_vw03_2025-08-13-13-37-29.pdf.crdownload" at bounding box center [832, 634] width 386 height 28
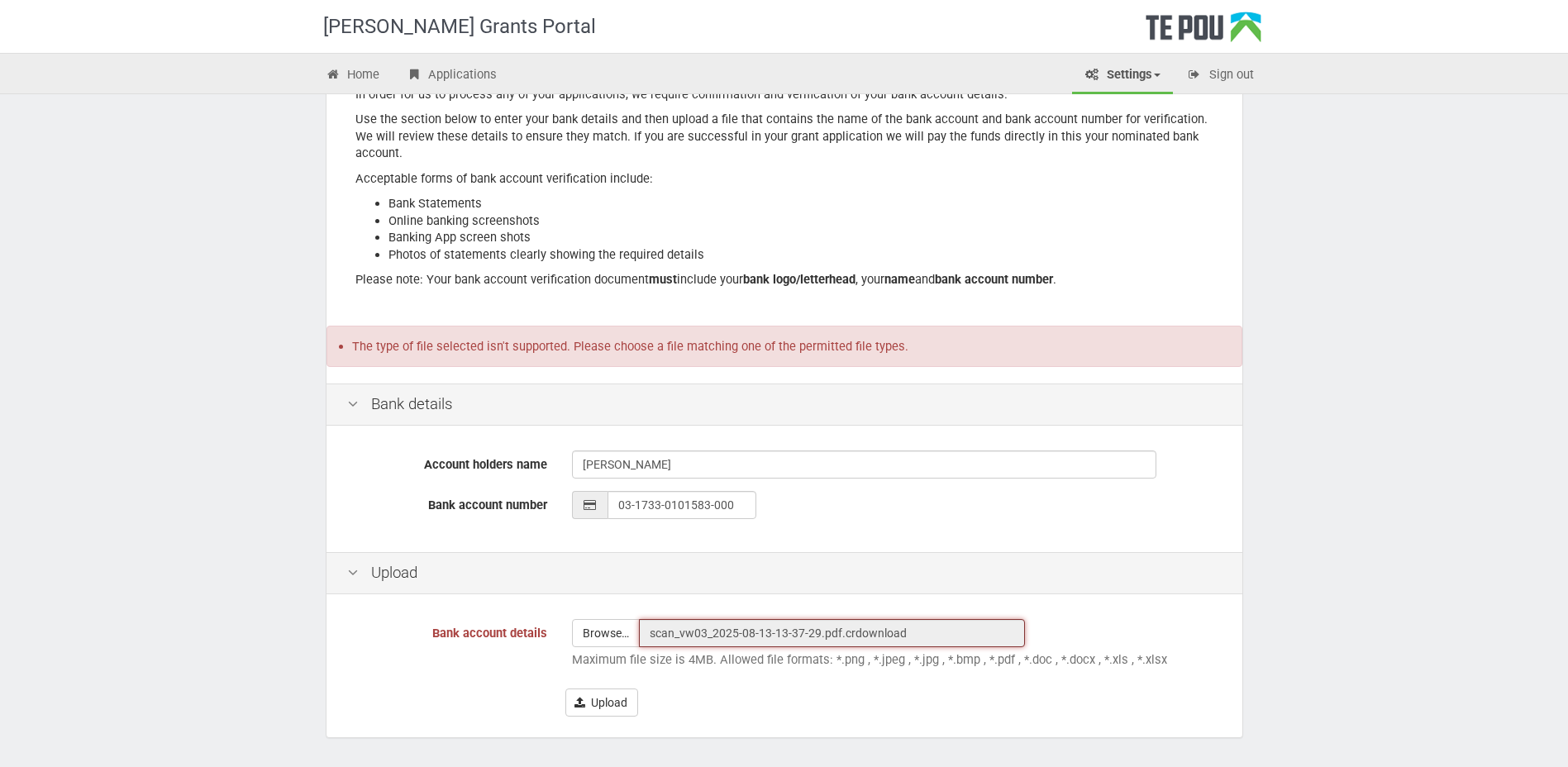
drag, startPoint x: 909, startPoint y: 633, endPoint x: 548, endPoint y: 624, distance: 361.1
click at [548, 624] on div "Bank account details Browse… scan_vw03_2025-08-13-13-37-29.pdf.crdownload Maxim…" at bounding box center [784, 648] width 899 height 58
click at [959, 576] on div "Upload" at bounding box center [784, 573] width 915 height 43
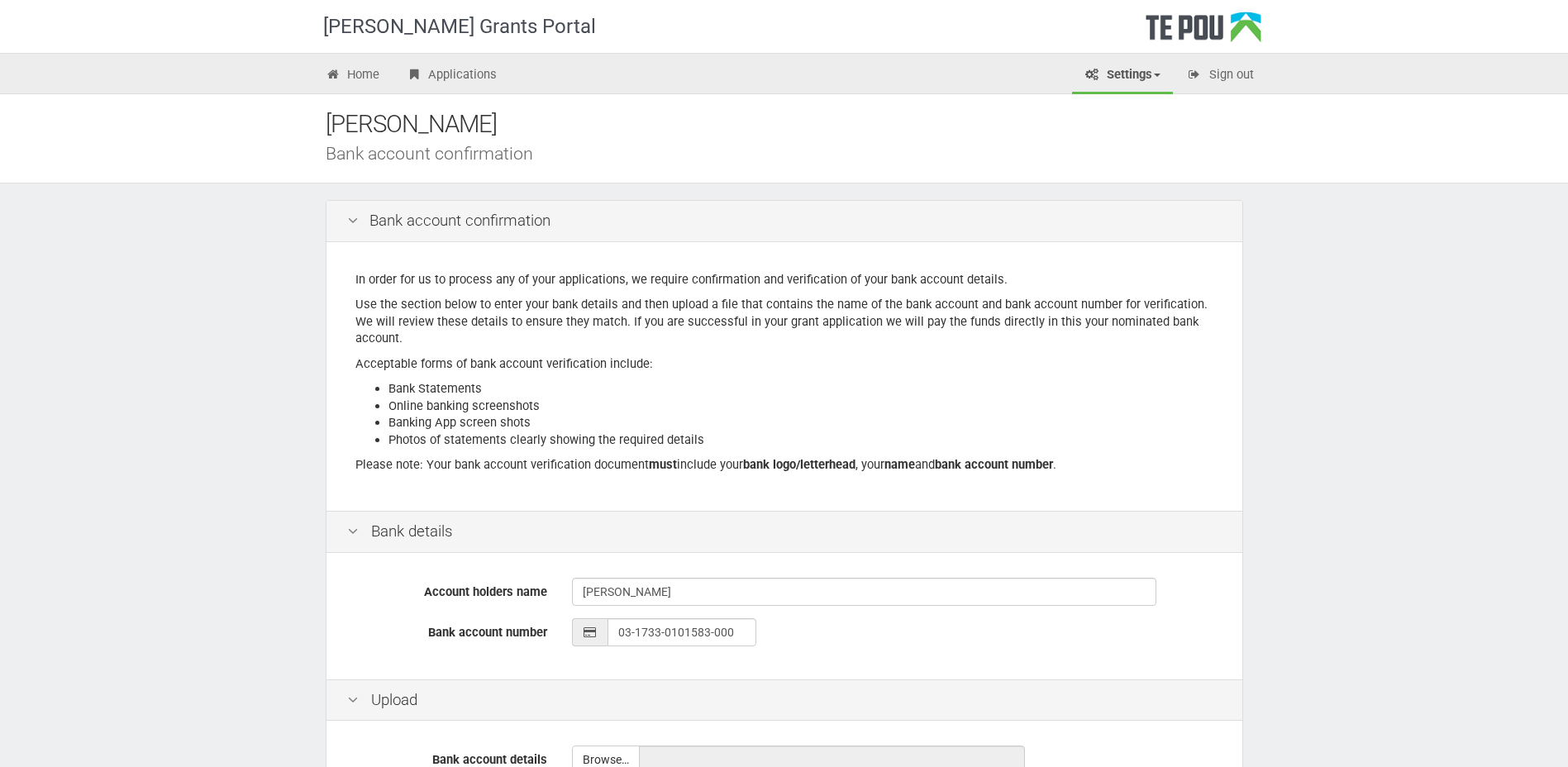
scroll to position [185, 0]
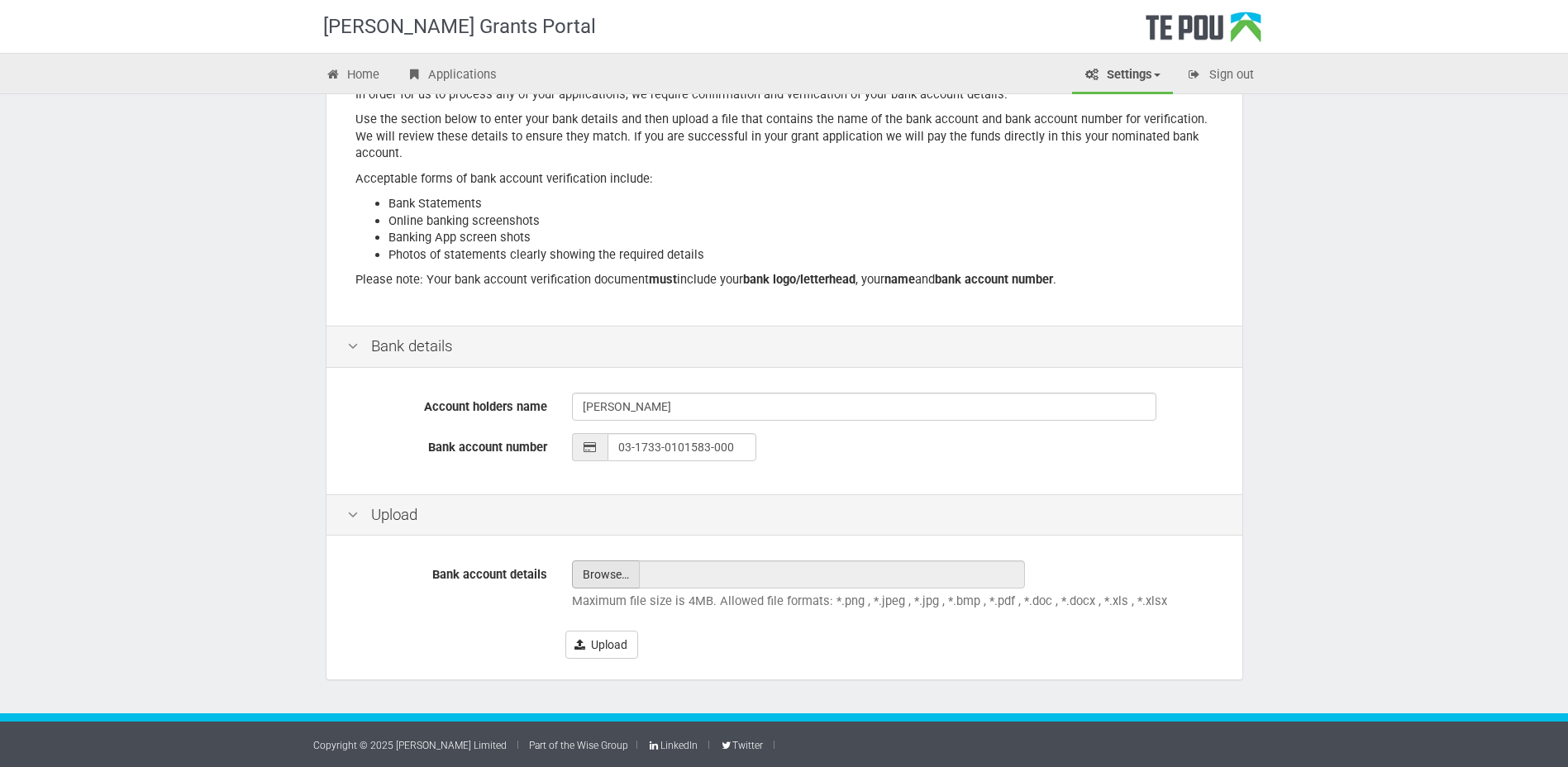
click at [618, 573] on input "file" at bounding box center [606, 574] width 66 height 26
type input "C:\fakepath\scan_vw03_2025-08-13-13-37-29 (1).pdf.crdownload"
type input "scan_vw03_2025-08-13-13-37-29 (1).pdf.crdownload"
click at [579, 639] on icon "submit" at bounding box center [579, 645] width 10 height 11
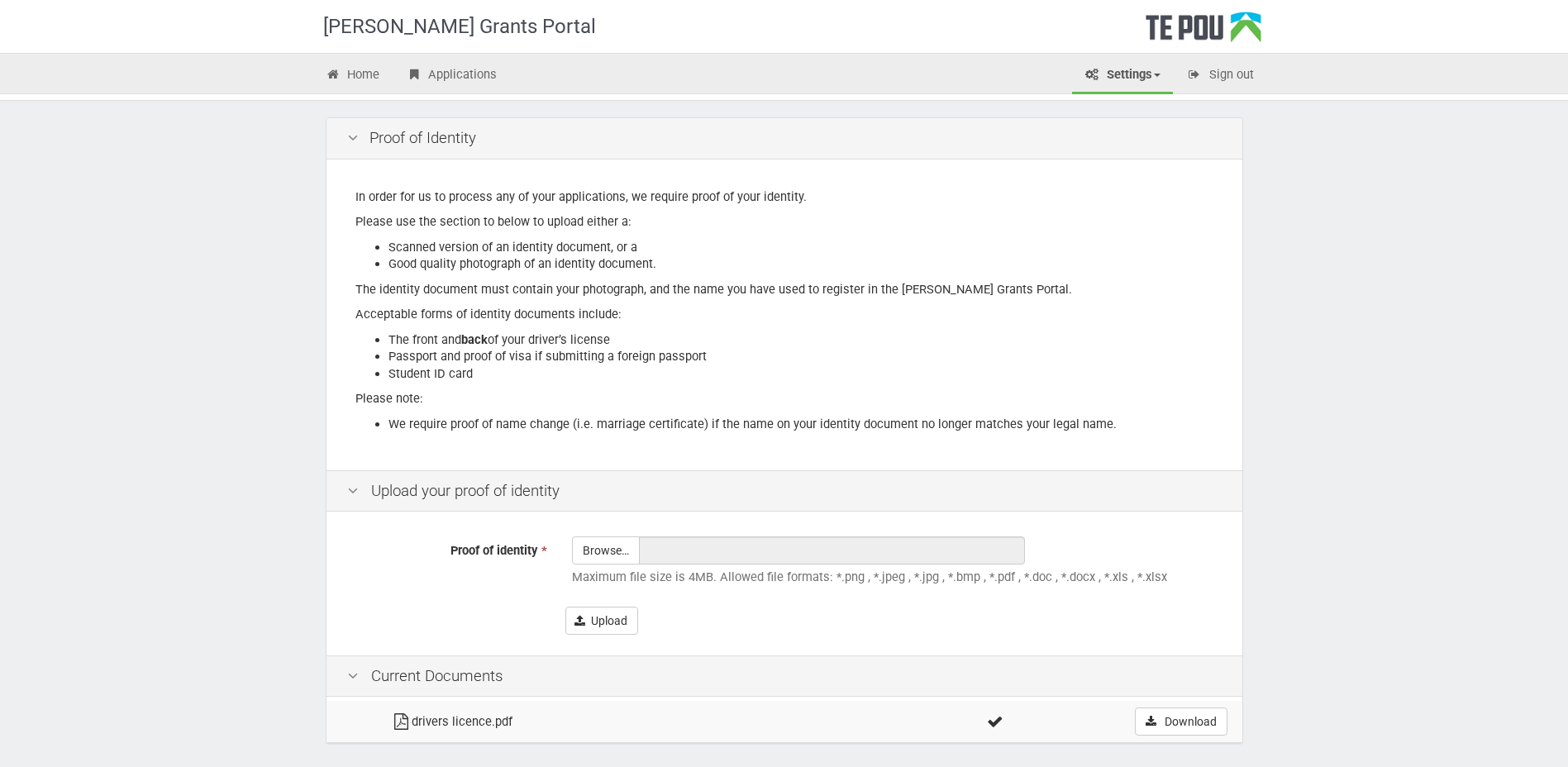
scroll to position [147, 0]
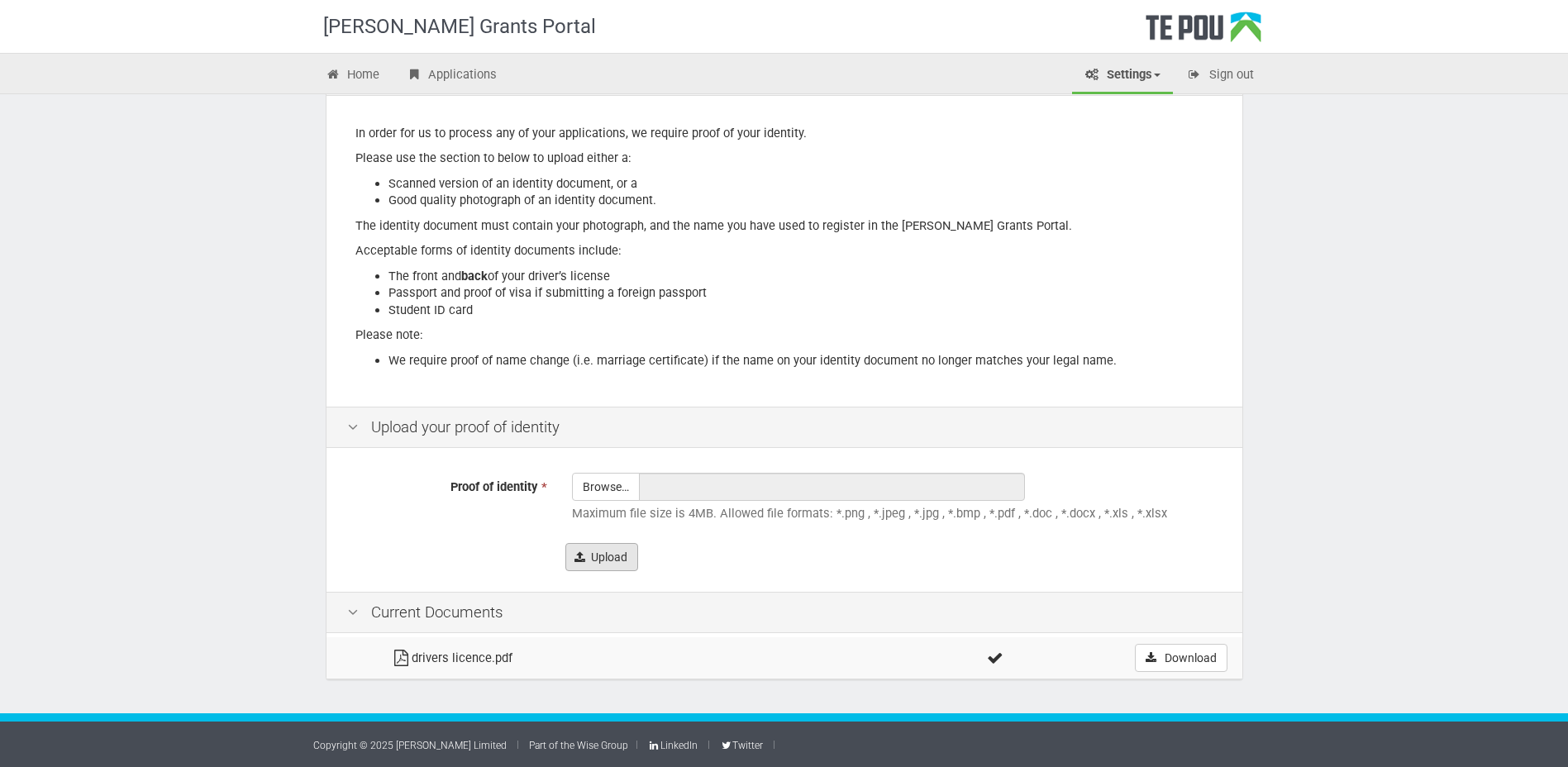
click at [626, 559] on button "Upload" at bounding box center [601, 557] width 73 height 28
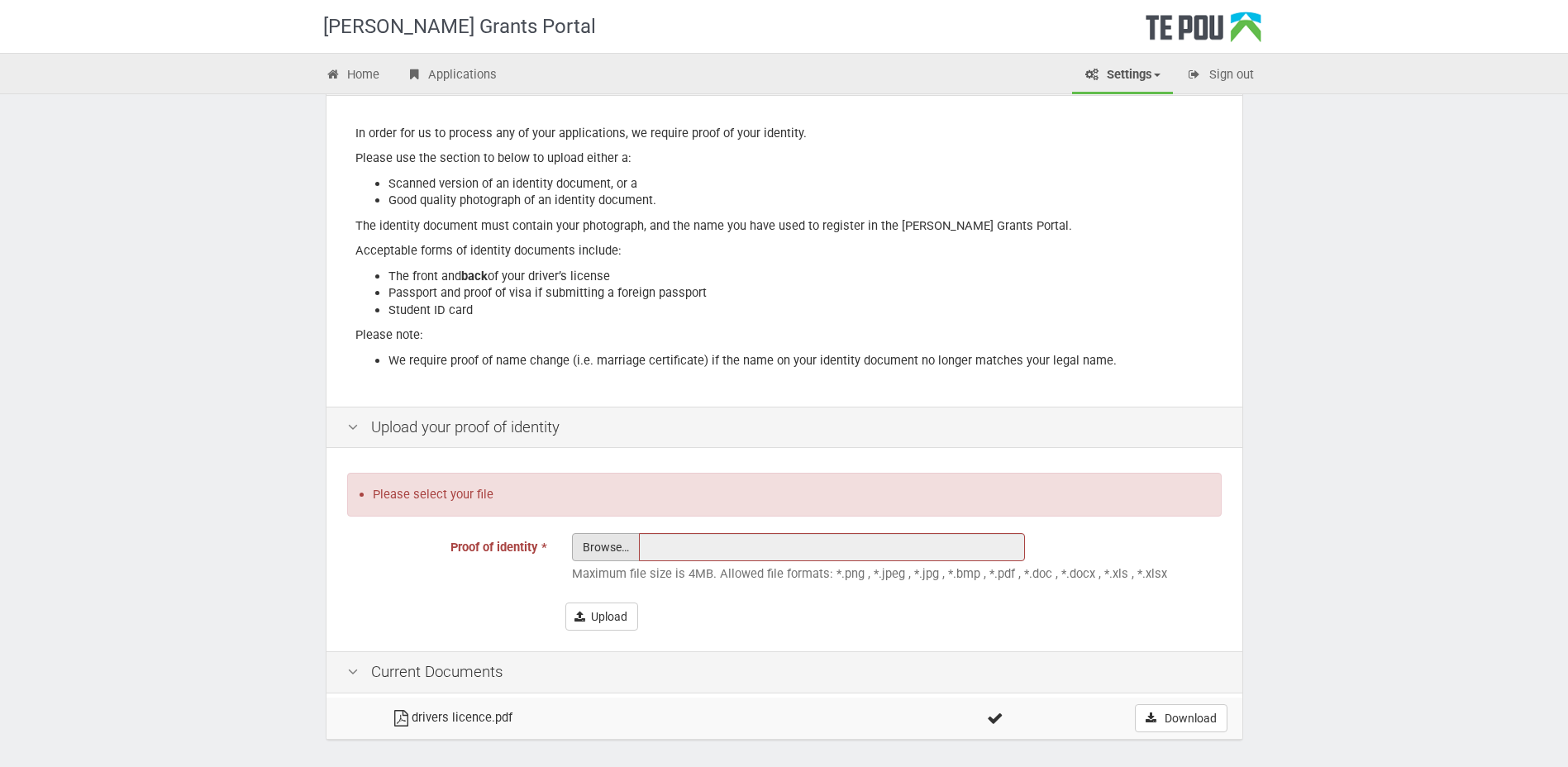
click at [608, 548] on input "Proof of identity *" at bounding box center [606, 593] width 66 height 118
type input "C:\fakepath\DL.pdf"
type input "DL.pdf"
click at [582, 619] on icon "submit" at bounding box center [579, 617] width 10 height 11
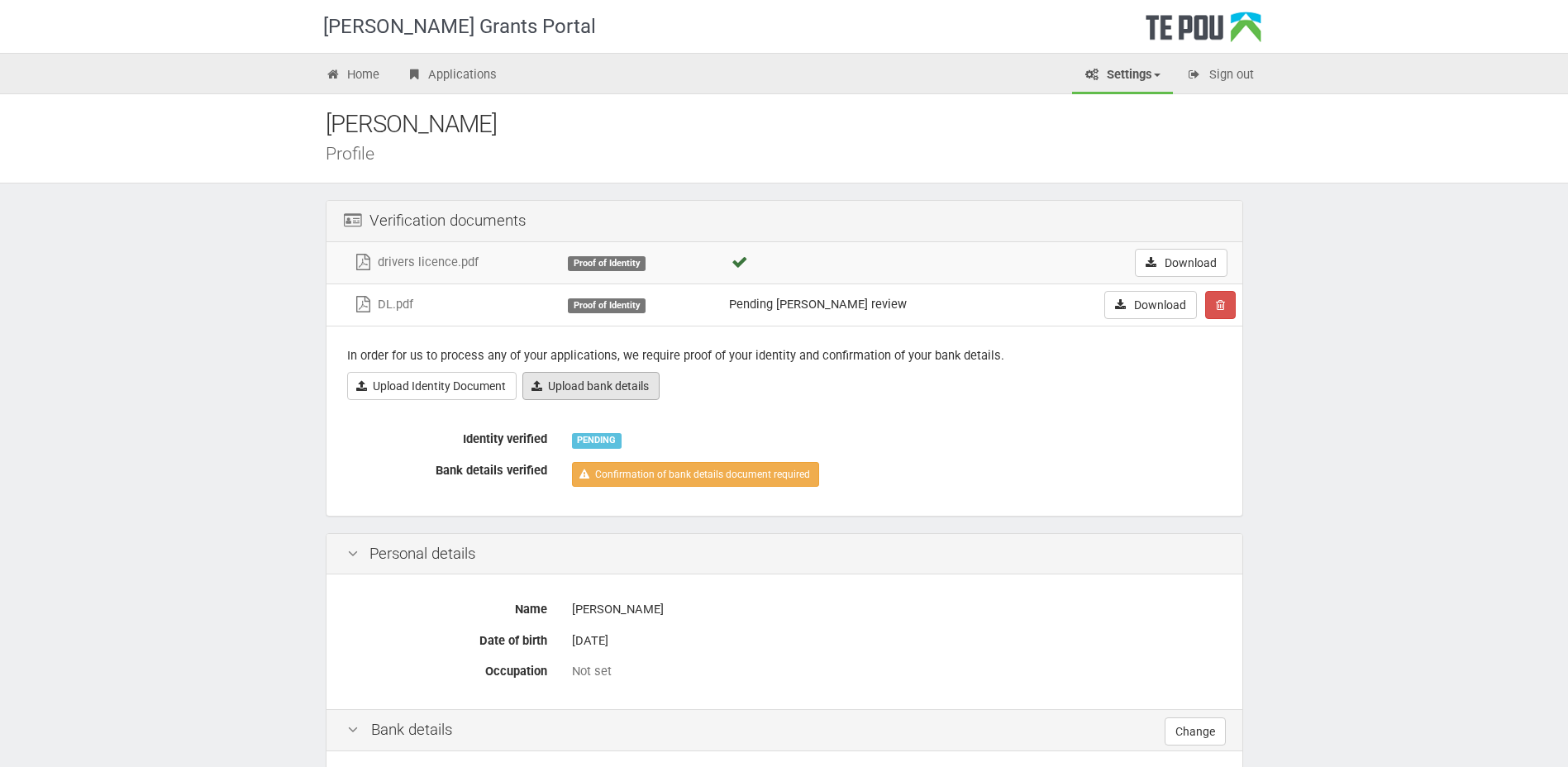
click at [600, 390] on link "Upload bank details" at bounding box center [590, 386] width 137 height 28
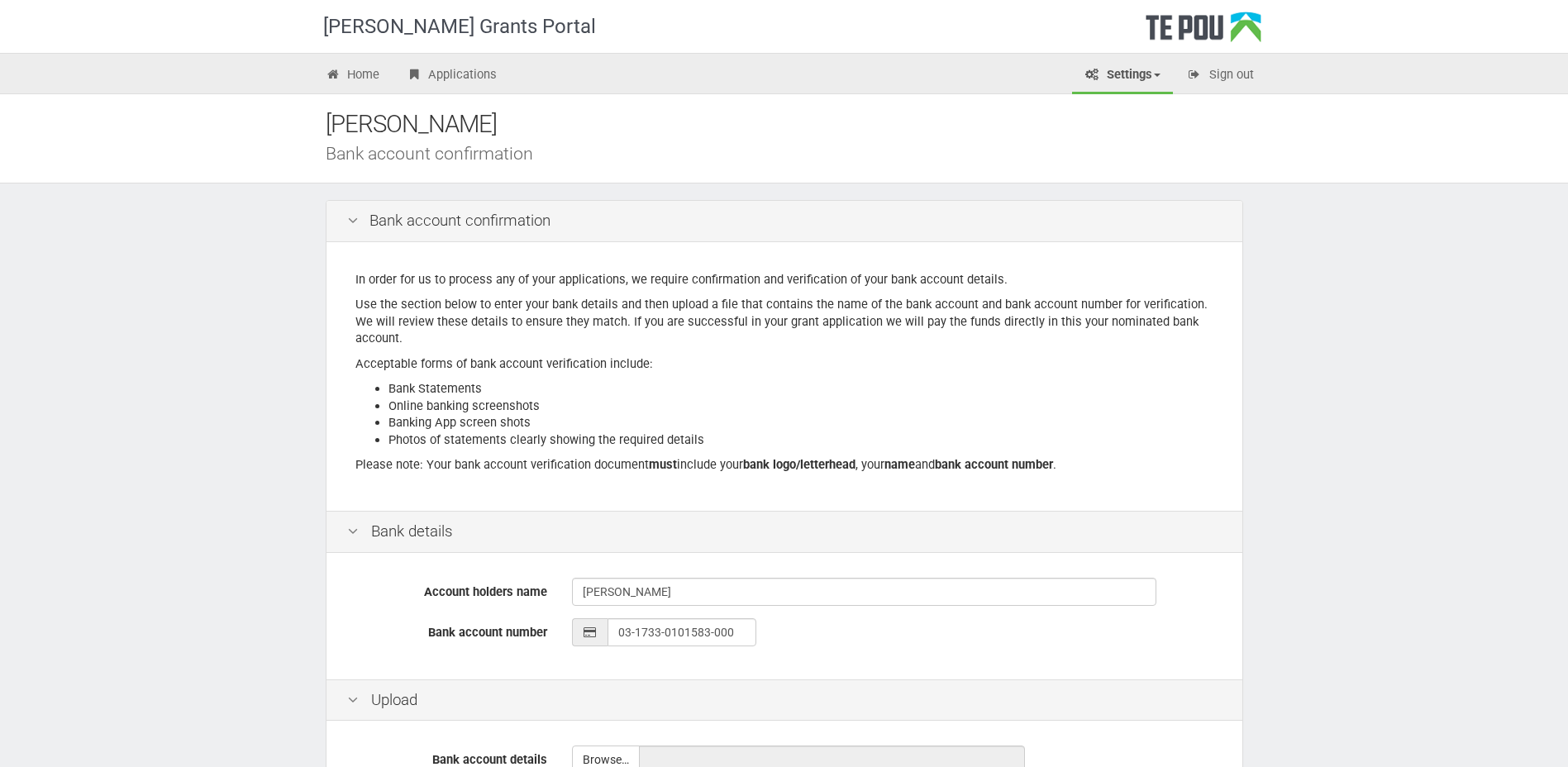
scroll to position [185, 0]
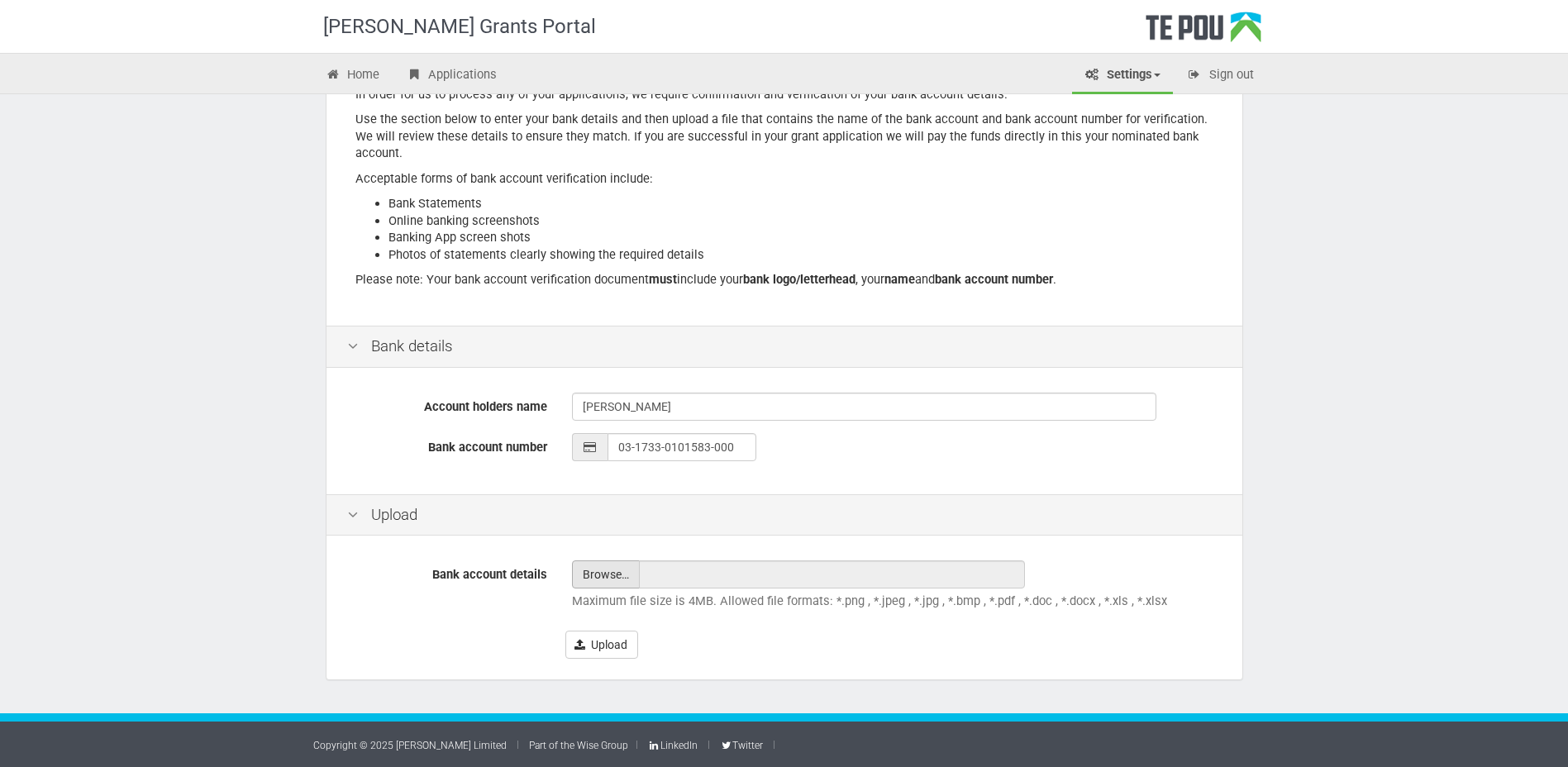
click at [613, 580] on input "file" at bounding box center [606, 574] width 66 height 26
type input "C:\fakepath\Bank details.docx"
type input "Bank details.docx"
click at [617, 646] on button "Upload" at bounding box center [601, 645] width 73 height 28
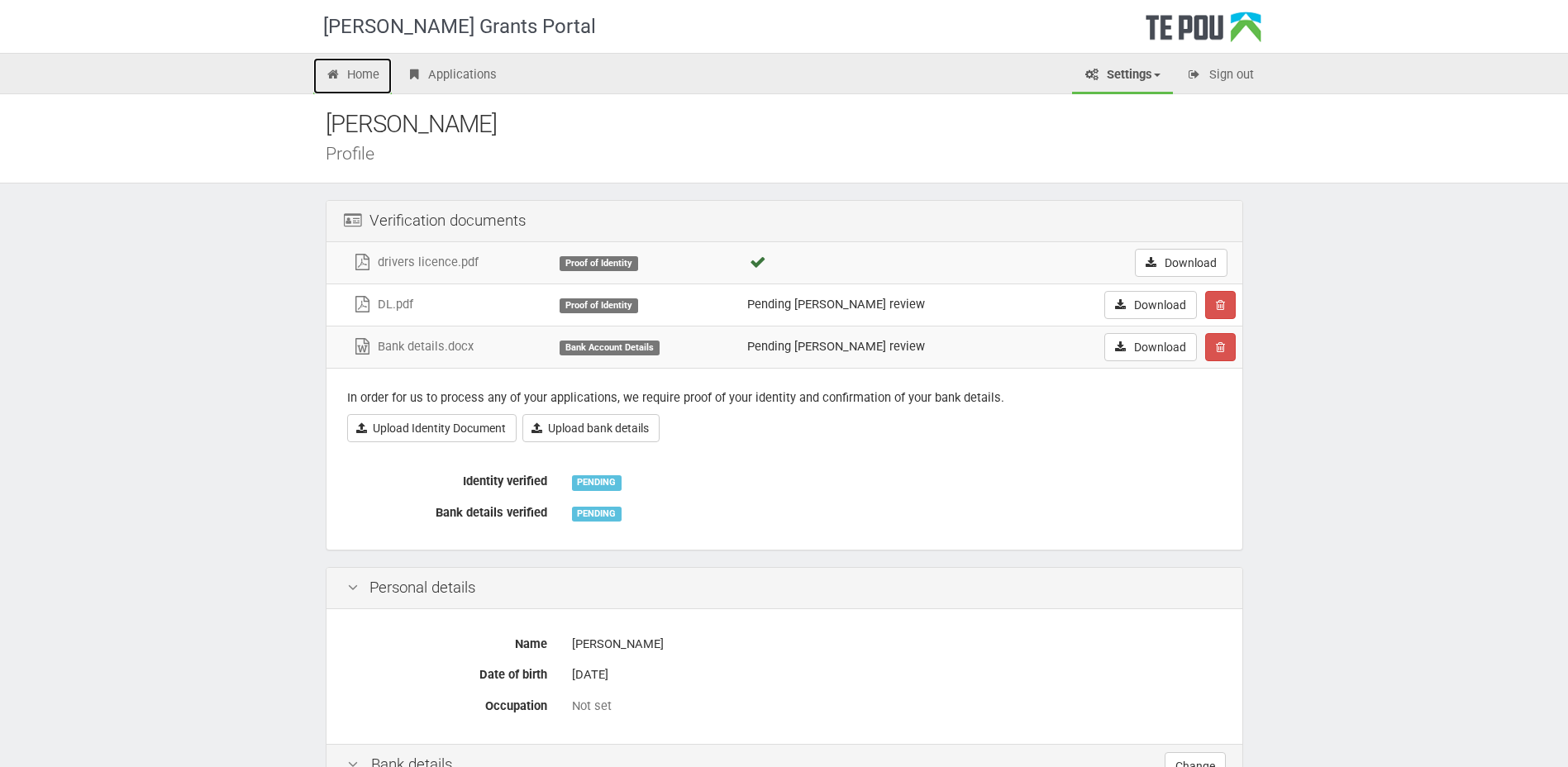
click at [357, 76] on link "Home" at bounding box center [353, 76] width 79 height 36
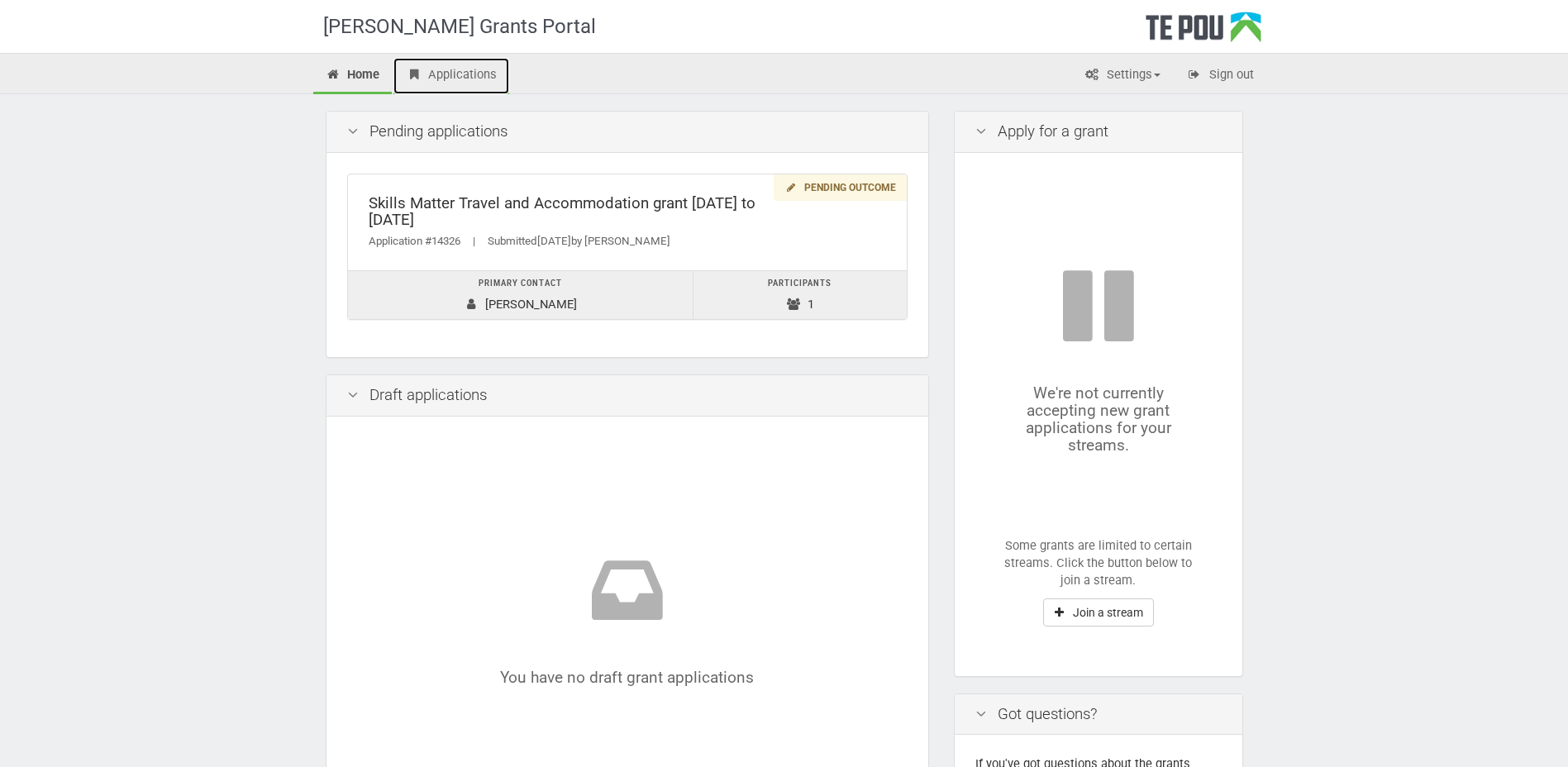
click at [472, 69] on link "Applications" at bounding box center [451, 76] width 115 height 36
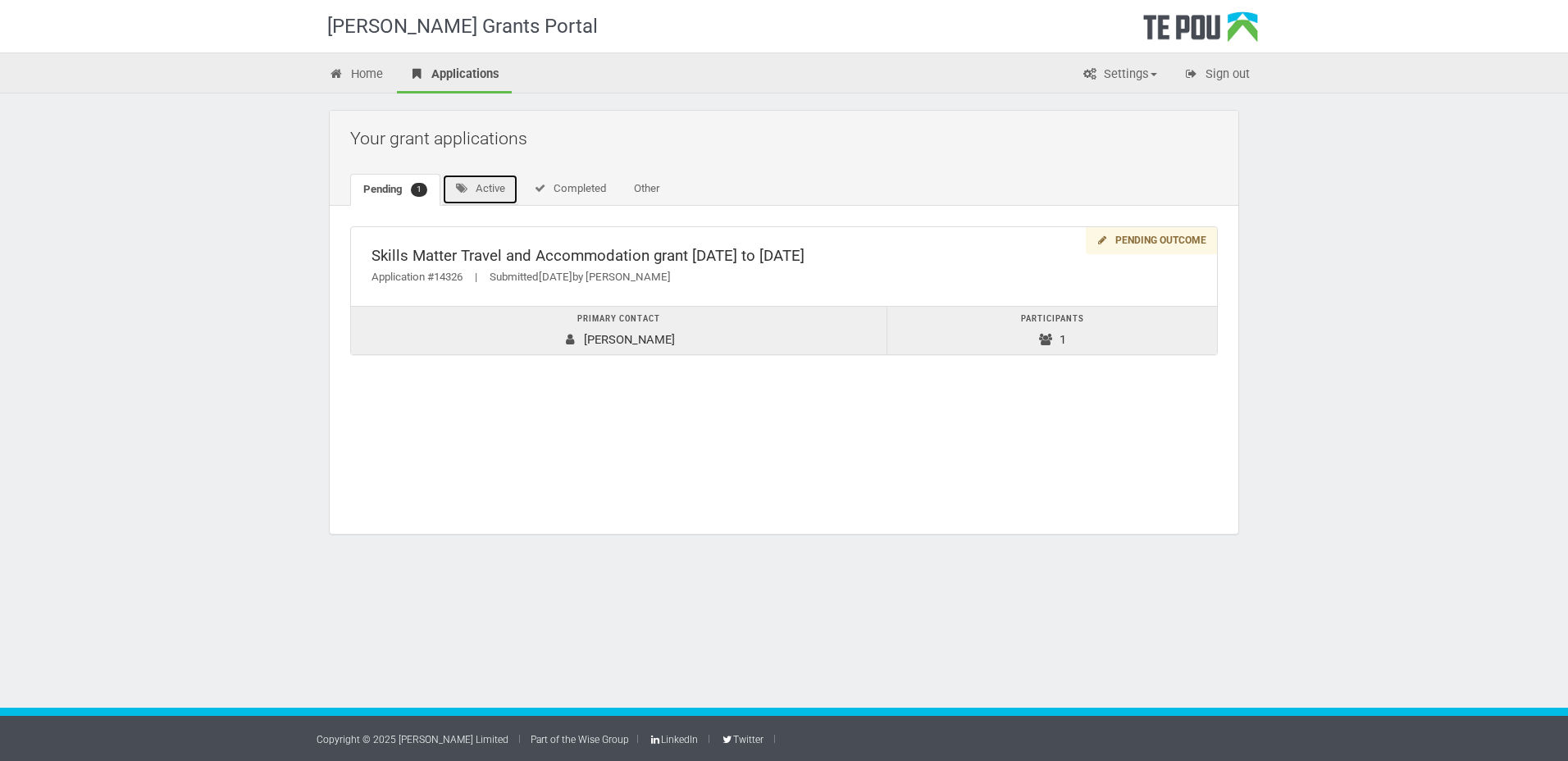
click at [480, 185] on link "Active" at bounding box center [480, 189] width 76 height 31
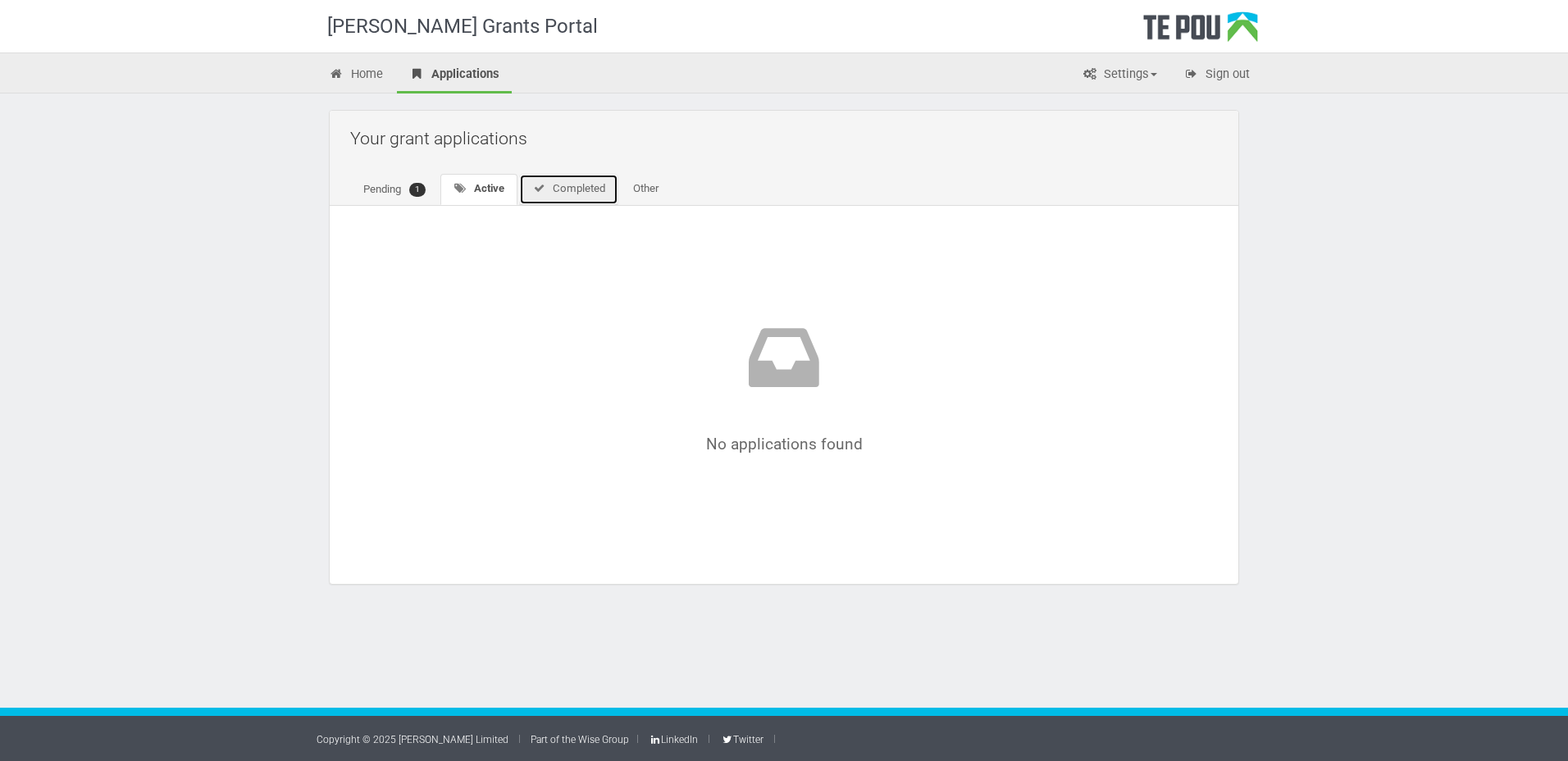
click at [601, 190] on link "Completed" at bounding box center [569, 189] width 99 height 31
click at [640, 190] on link "Other" at bounding box center [643, 189] width 52 height 31
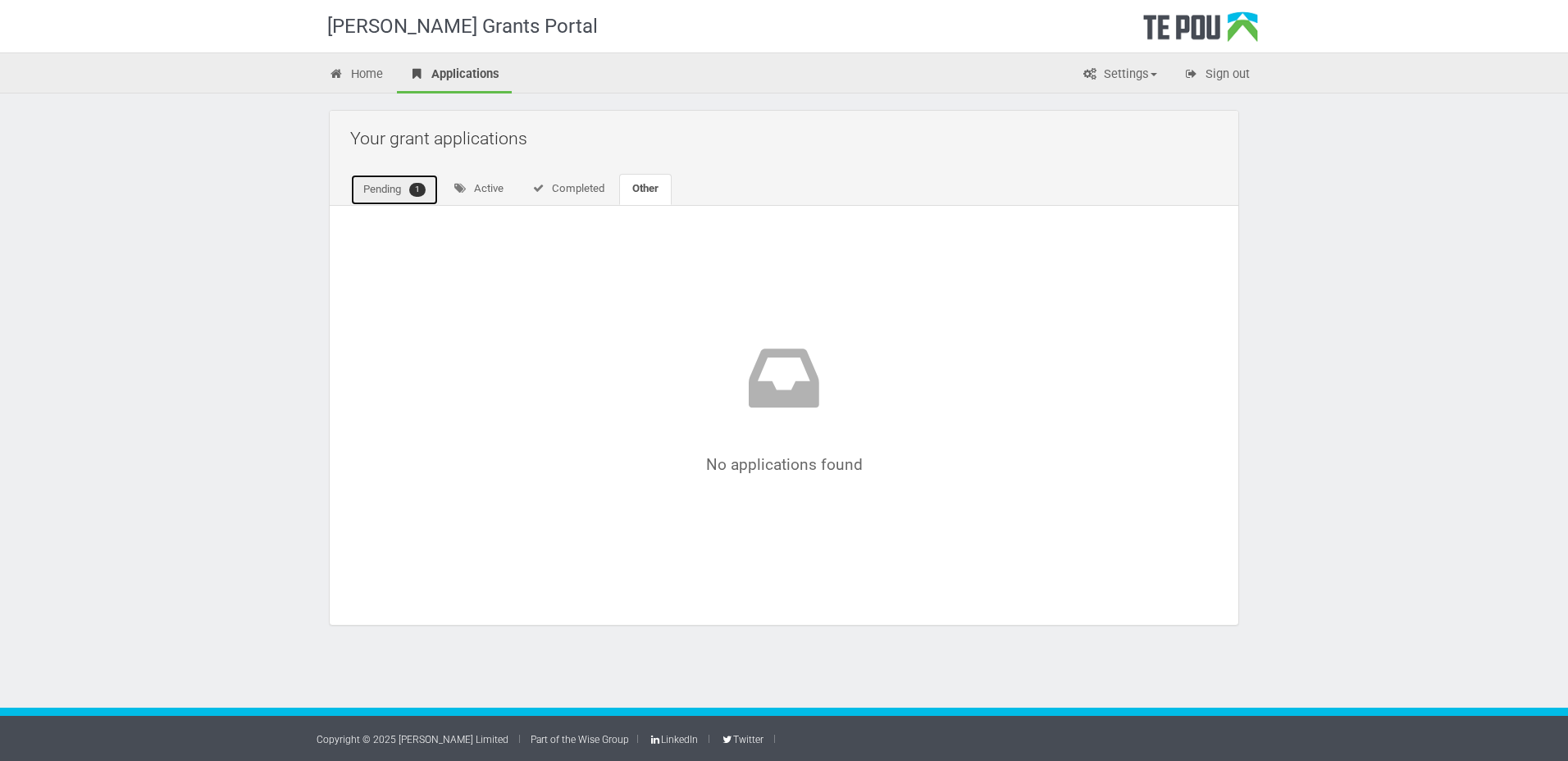
click at [403, 192] on link "Pending 1" at bounding box center [394, 190] width 88 height 32
